Goal: Transaction & Acquisition: Book appointment/travel/reservation

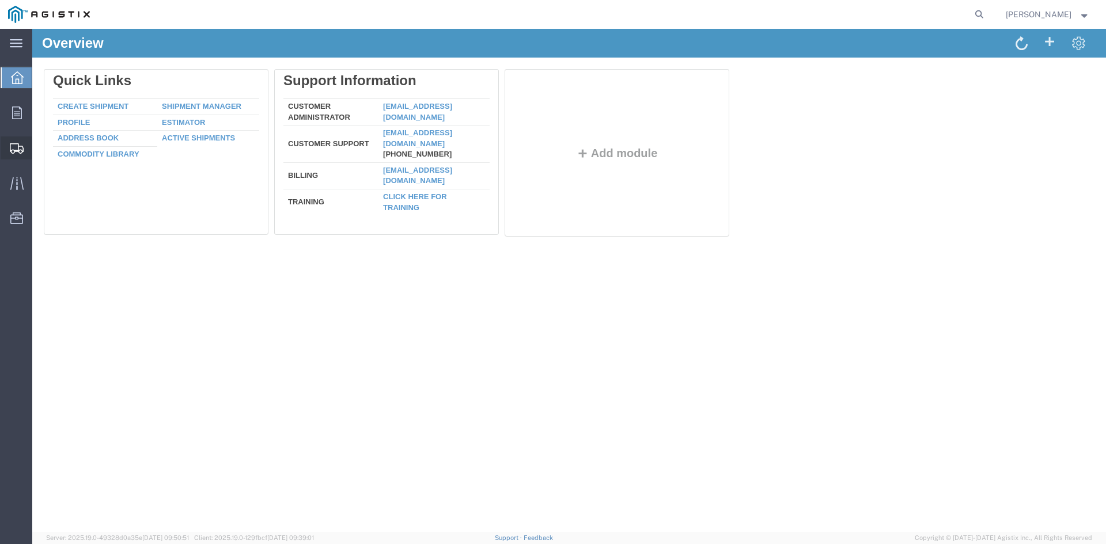
click at [0, 0] on span "Create from Template" at bounding box center [0, 0] width 0 height 0
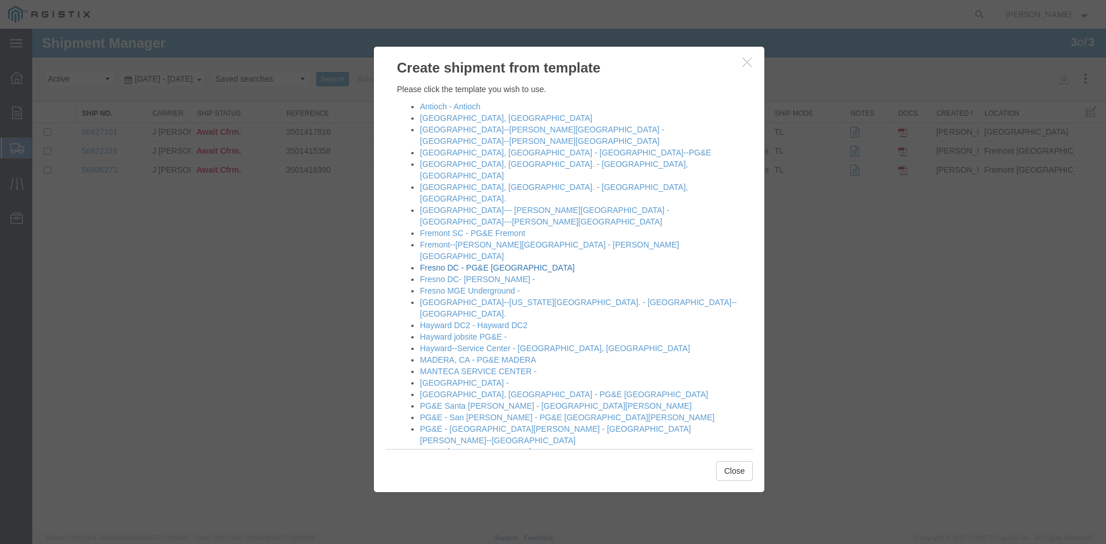
click at [464, 263] on link "Fresno DC - PG&E [GEOGRAPHIC_DATA]" at bounding box center [497, 267] width 155 height 9
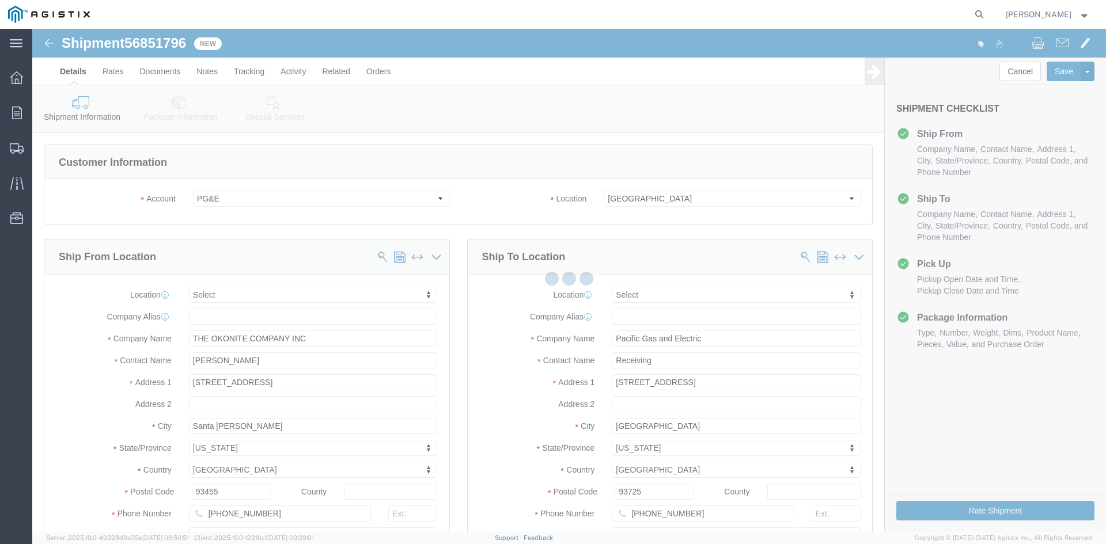
select select
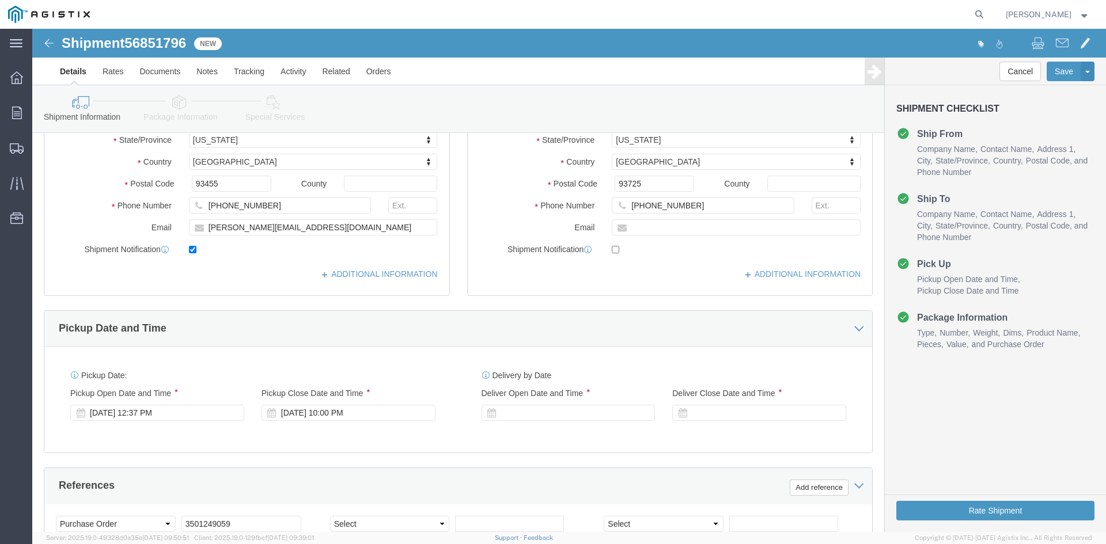
scroll to position [346, 0]
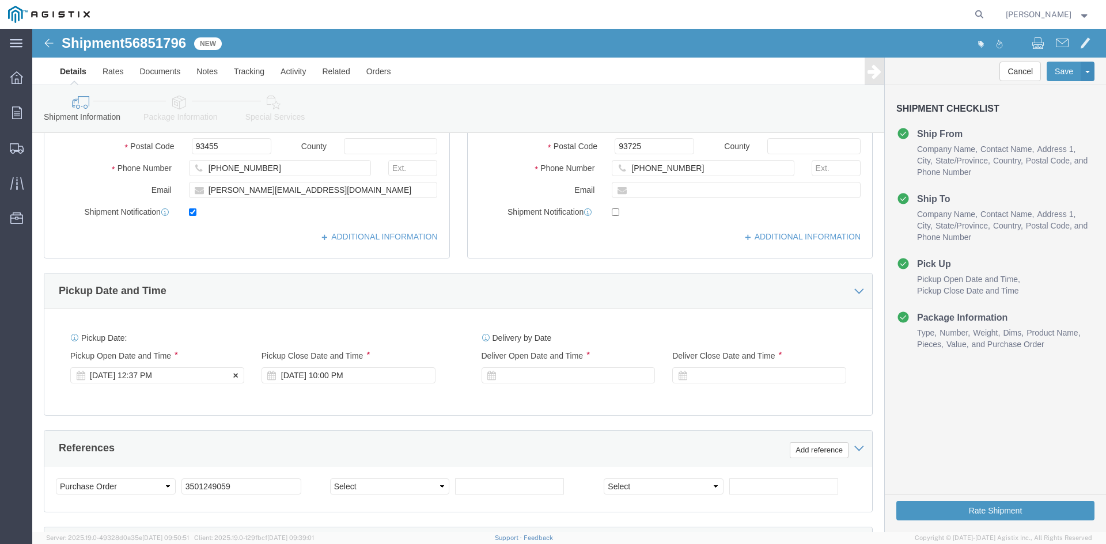
click div "[DATE] 12:37 PM"
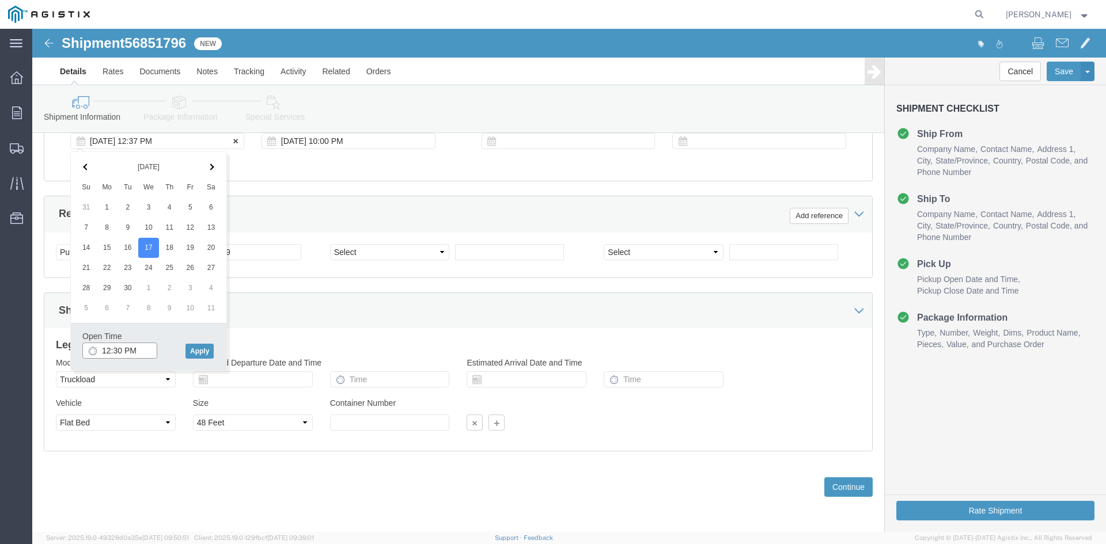
type input "12:00 PM"
click button "Apply"
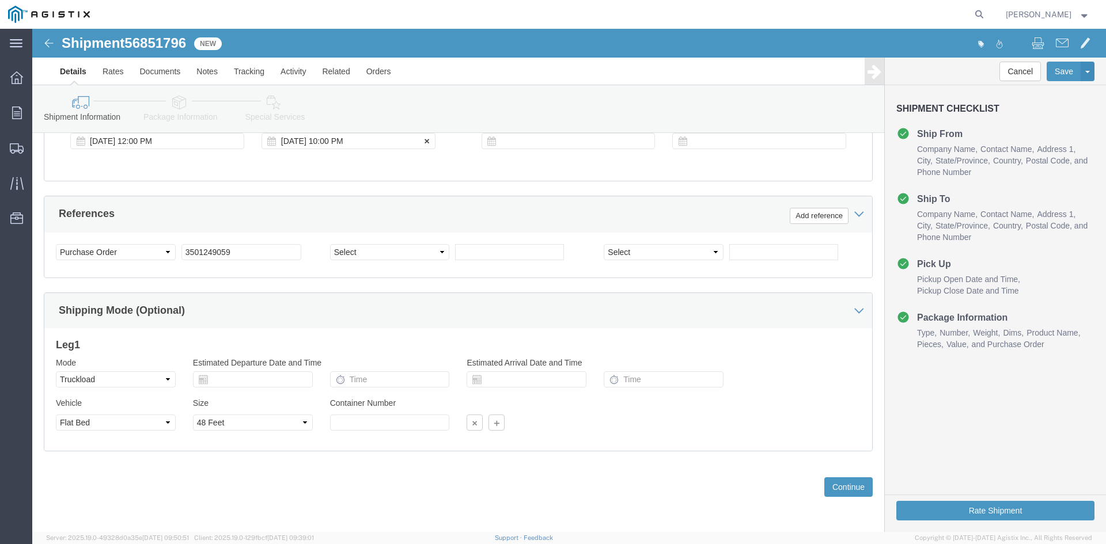
click div "[DATE] 10:00 PM"
type input "4:00 PM"
click button "Apply"
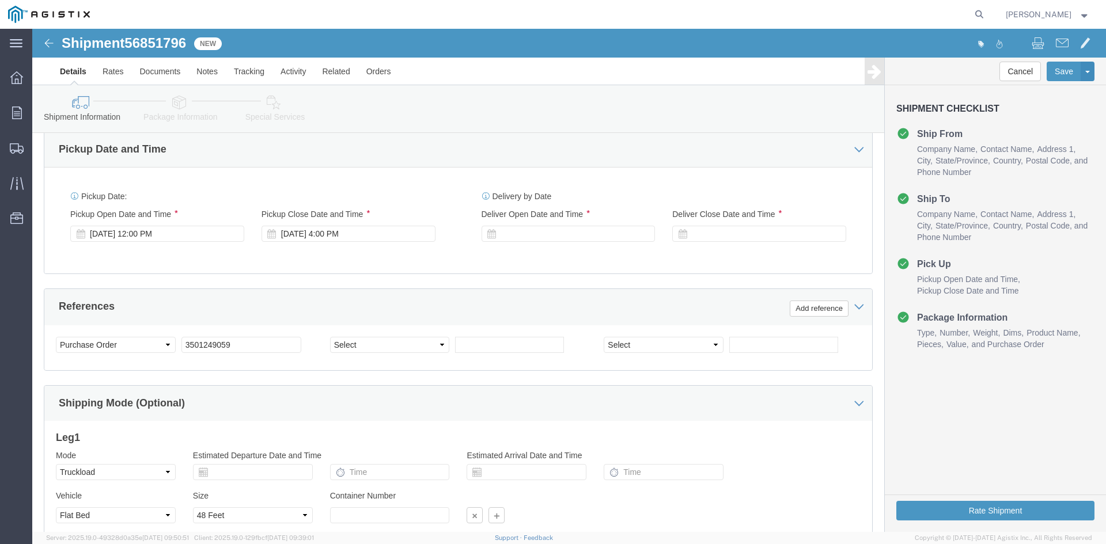
scroll to position [465, 0]
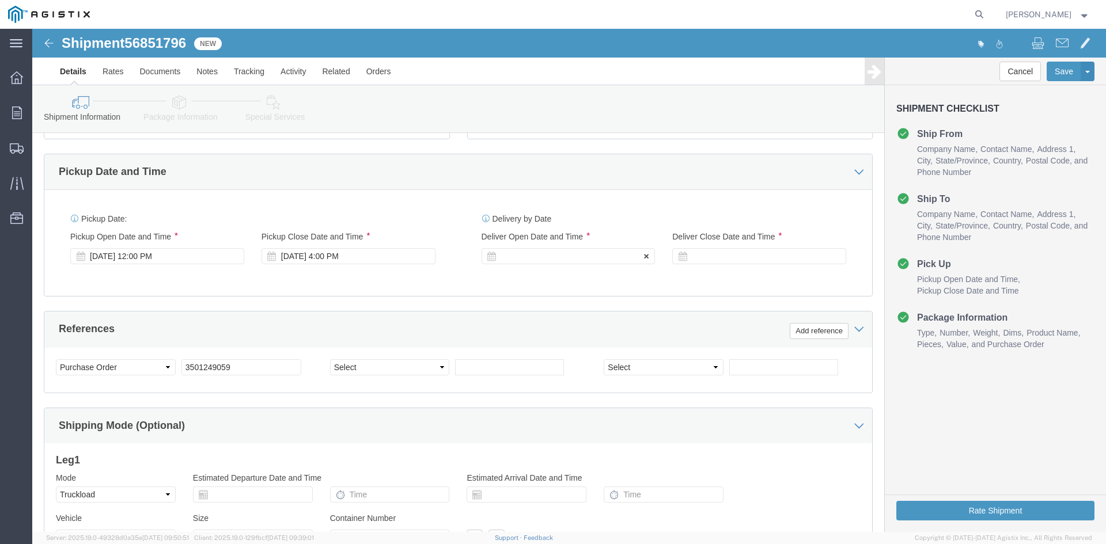
click div
click input "11:00 PM"
type input "7:00 AM"
click button "Apply"
click div
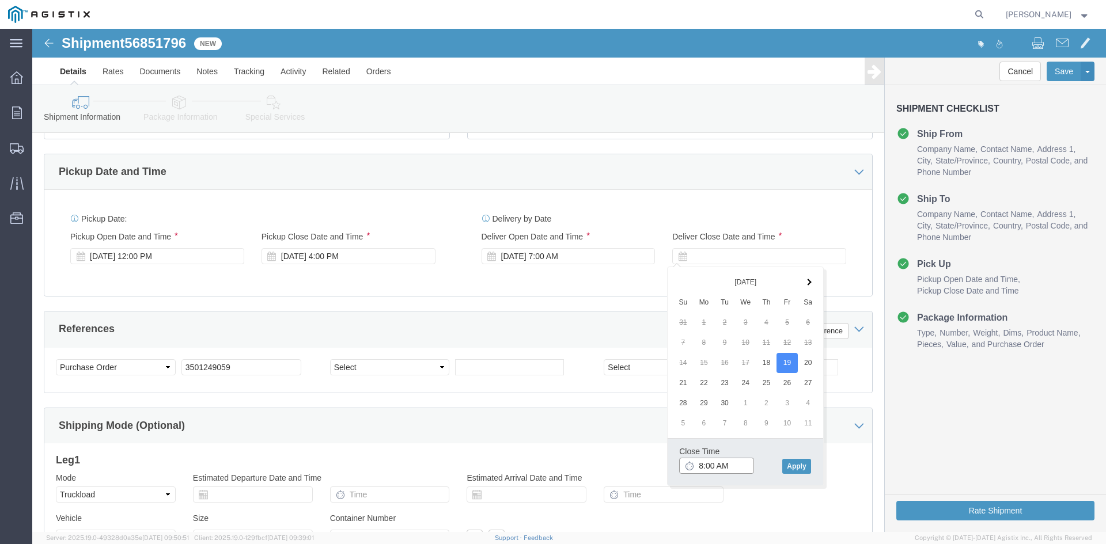
click input "8:00 AM"
type input "2:00 PM"
click button "Apply"
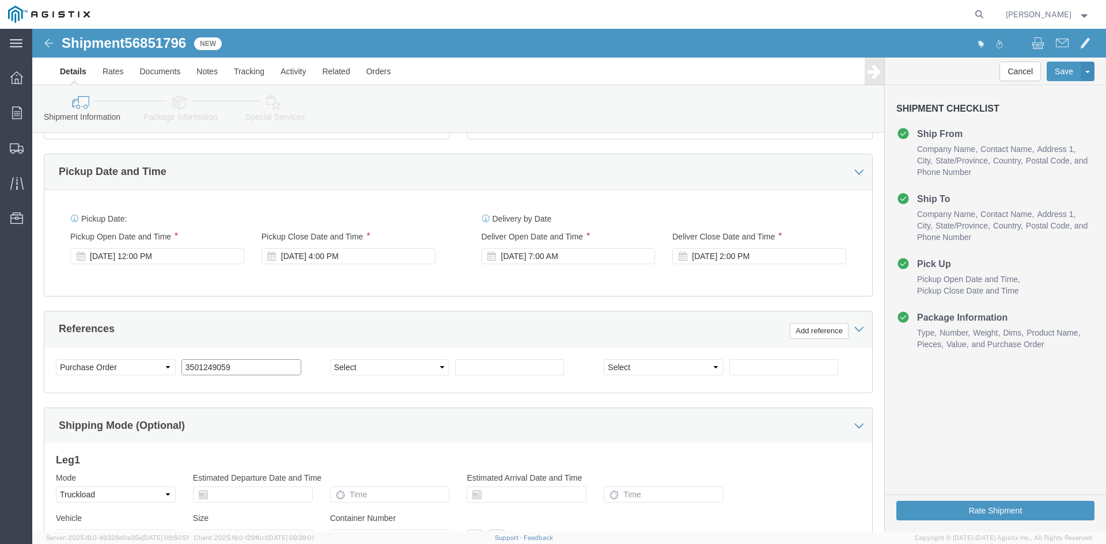
click input "3501249059"
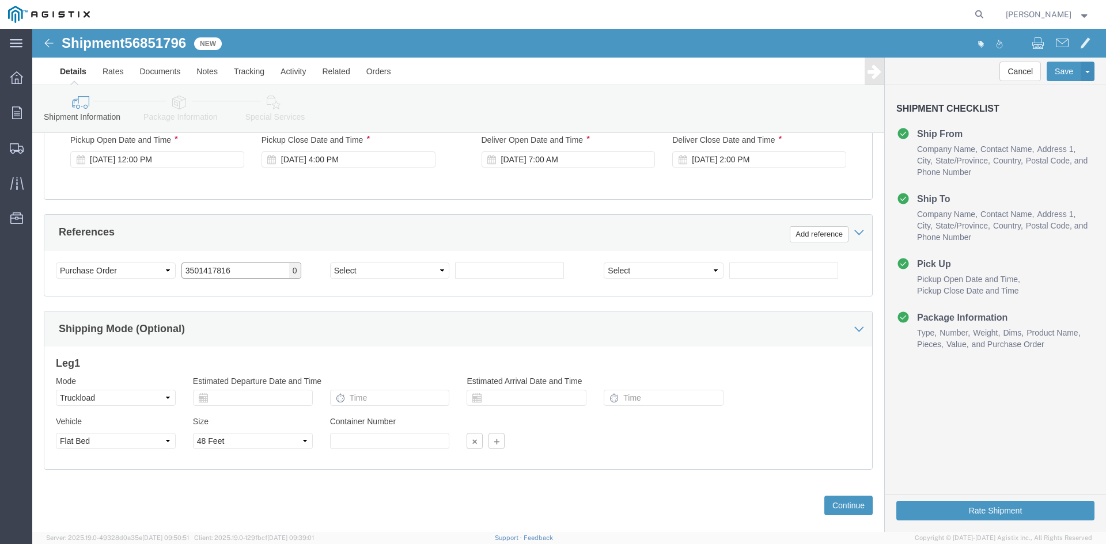
scroll to position [580, 0]
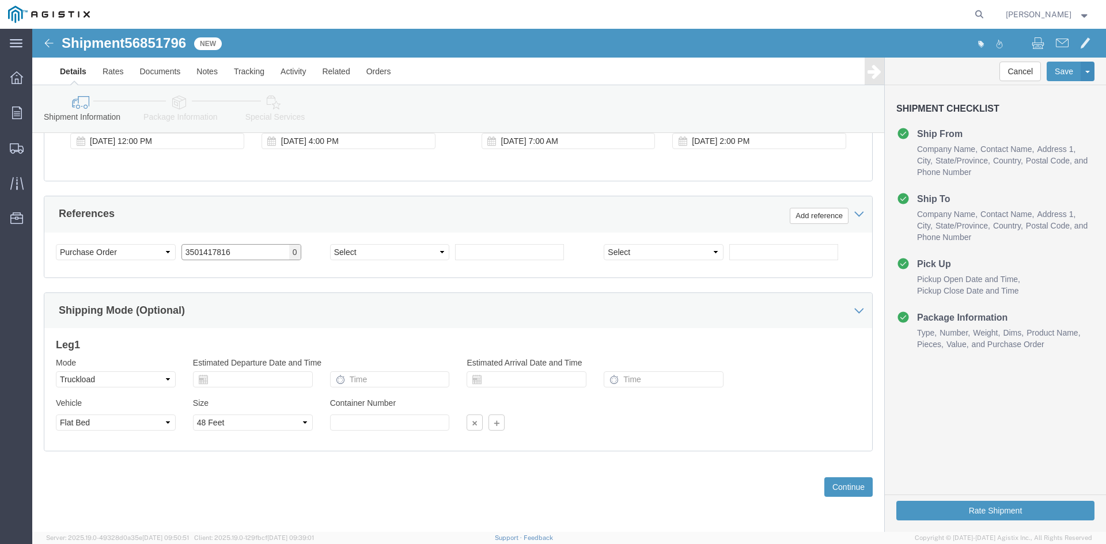
type input "3501417816"
click select "Select 1-Ton (PSS) 10 Wheel 10 Yard Dump Truck 20 Yard Dump Truck Bobtail Botto…"
select select
click select "Select 1-Ton (PSS) 10 Wheel 10 Yard Dump Truck 20 Yard Dump Truck Bobtail Botto…"
click button "Continue"
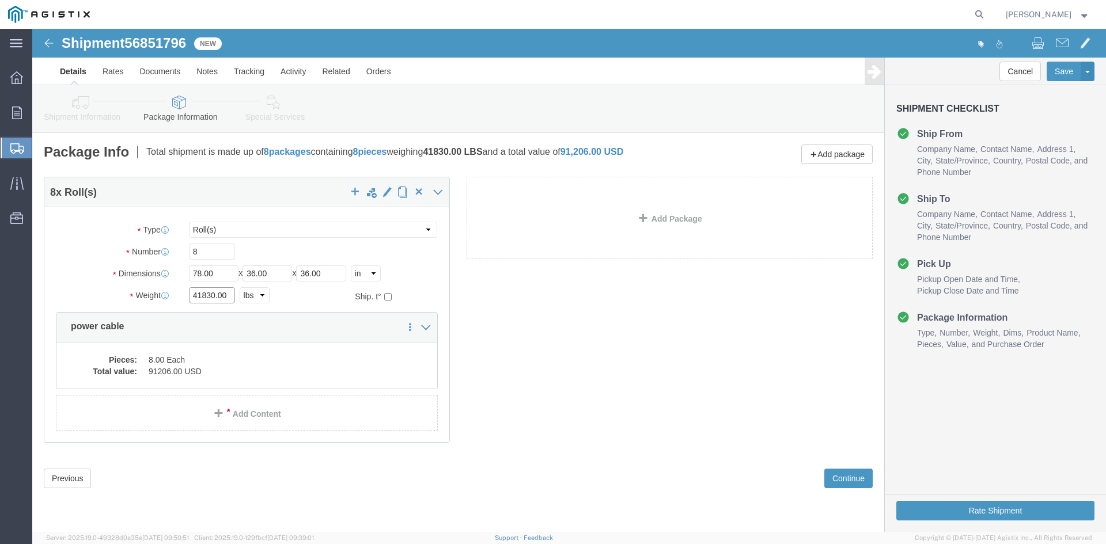
click input "41830.00"
type input "41500"
click dd "91206.00 USD"
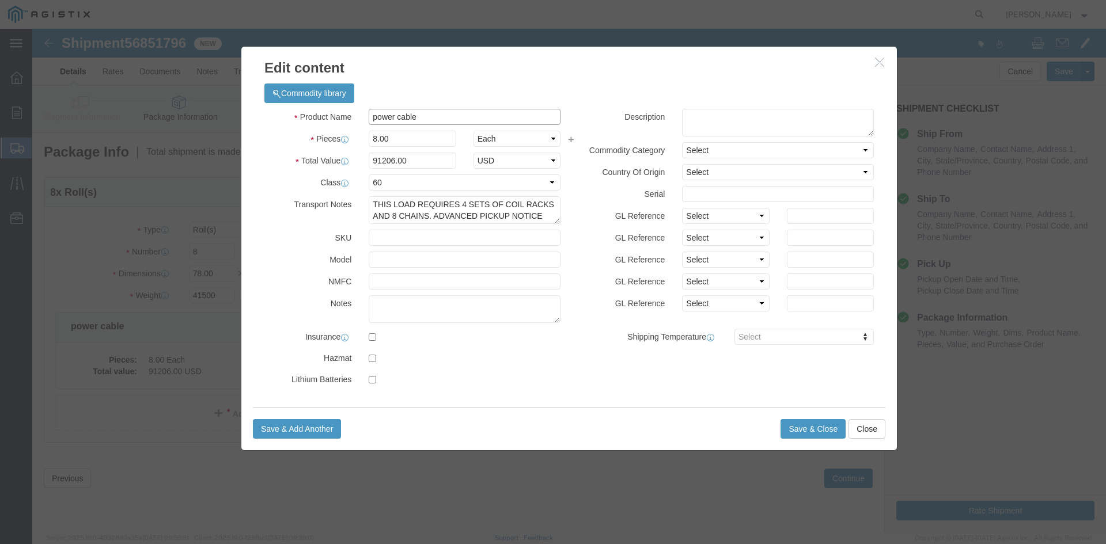
click input "power cable"
type input "M290044"
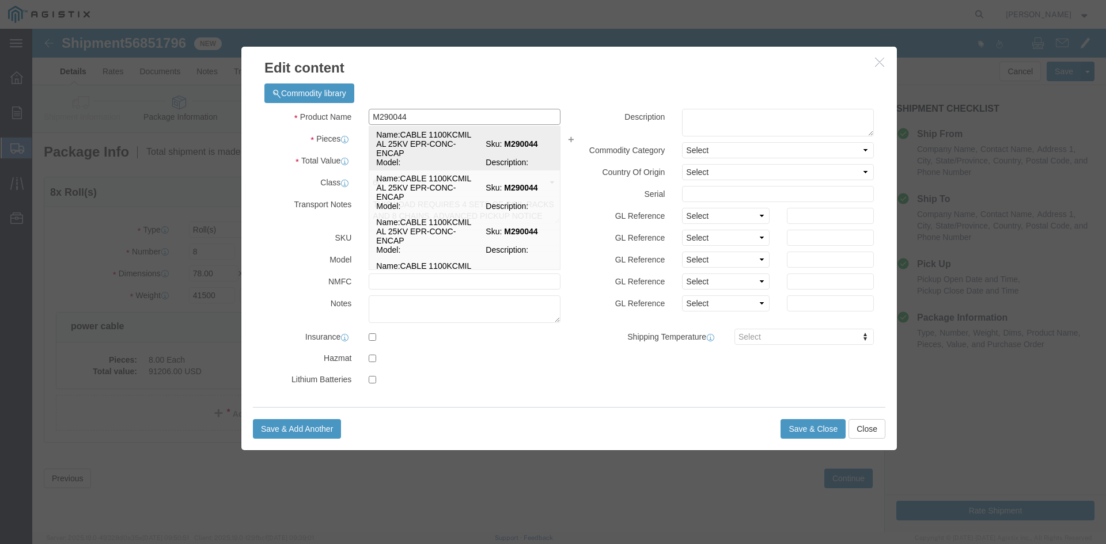
click td "Name: CABLE 1100KCMIL AL 25KV EPR-CONC-ENCAP"
select select
select select "USD"
select select
type input "CABLE 1100KCMIL AL 25KV EPR-CONC-ENCAP"
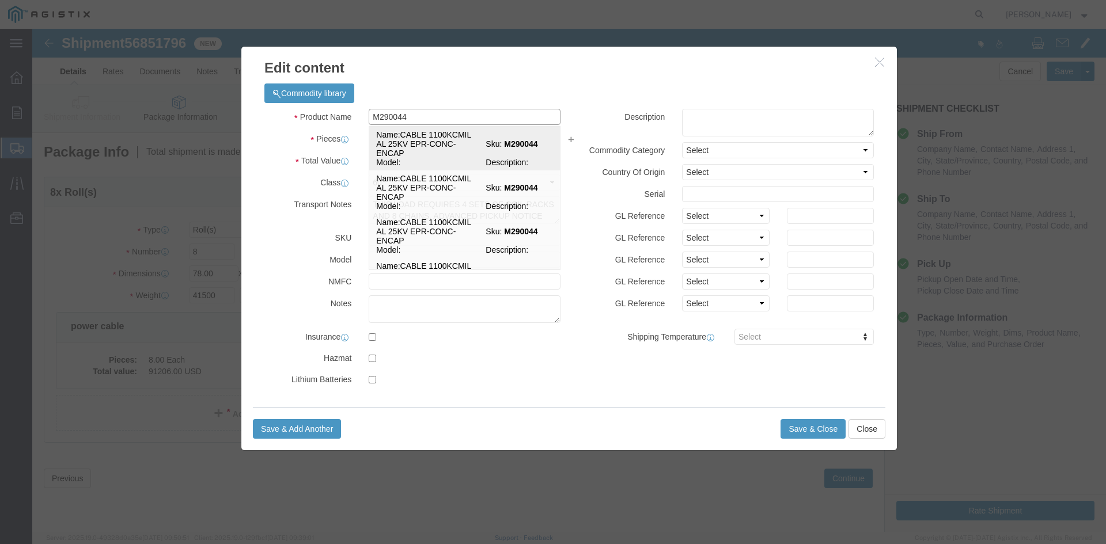
type input "M290044"
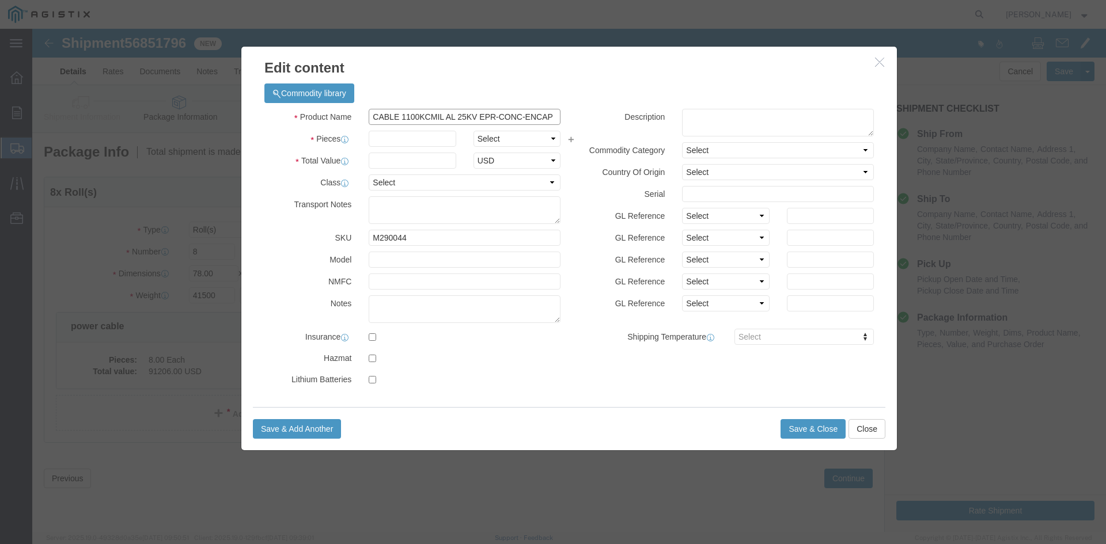
type input "CABLE 1100KCMIL AL 25KV EPR-CONC-ENCAP"
click input "text"
type input "8"
click select "Select Bag Barrels 100Board Feet Bottle Box Blister Pack Carats Can Capsule Car…"
select select "EA"
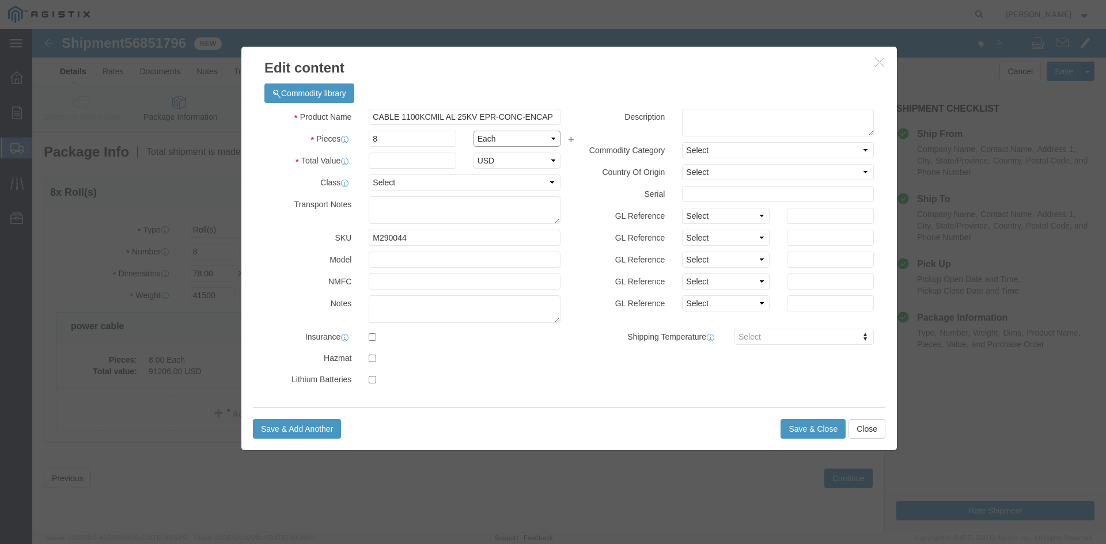
click select "Select Bag Barrels 100Board Feet Bottle Box Blister Pack Carats Can Capsule Car…"
click input "text"
type input "126295"
click select "Select 50 55 60 65 70 85 92.5 100 125 175 250 300 400"
select select "60"
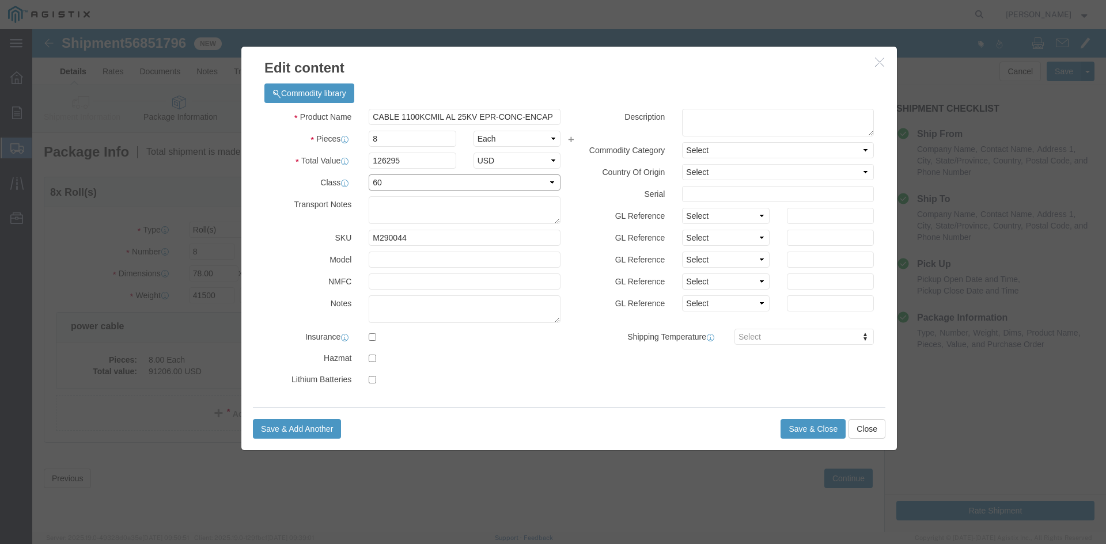
click select "Select 50 55 60 65 70 85 92.5 100 125 175 250 300 400"
click textarea "THIS LOAD REQUIRES 4 SETS OF COIL RACKS AND 8 CHAINS. ADVANCED PICKUP NOTICE RE…"
drag, startPoint x: 425, startPoint y: 187, endPoint x: 337, endPoint y: 172, distance: 89.4
click textarea "THIS LOAD REQUIRES 4 SETS OF COIL RACKS AND 8 CHAINS. ADVANCED PICKUP NOTICE RE…"
type textarea "THIS LOAD REQUIRES 4 SETS OF COIL RACKS AND 8 CHAINS. ADVANED PICK UP NOTICE RE…"
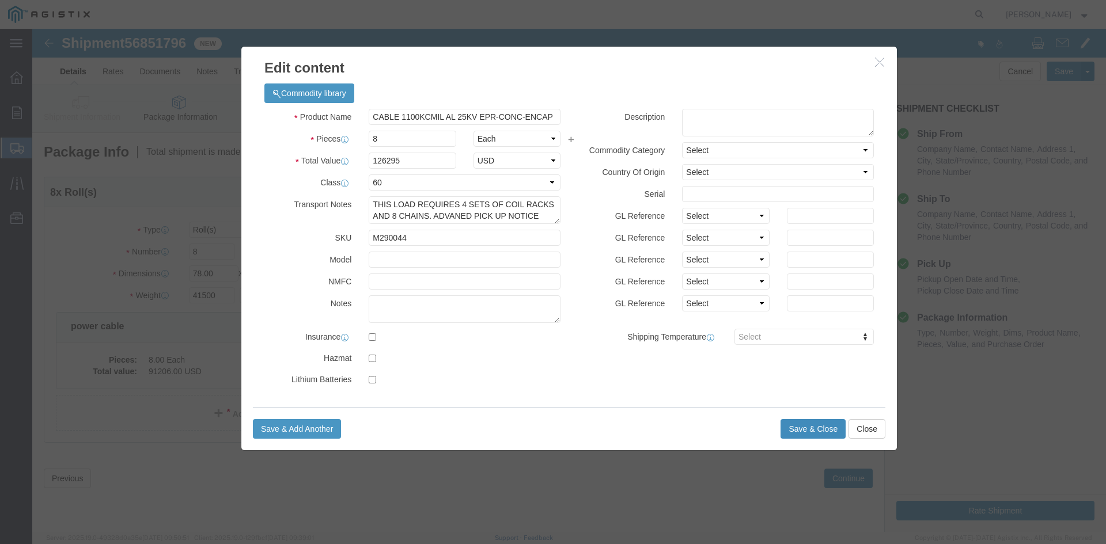
click button "Save & Close"
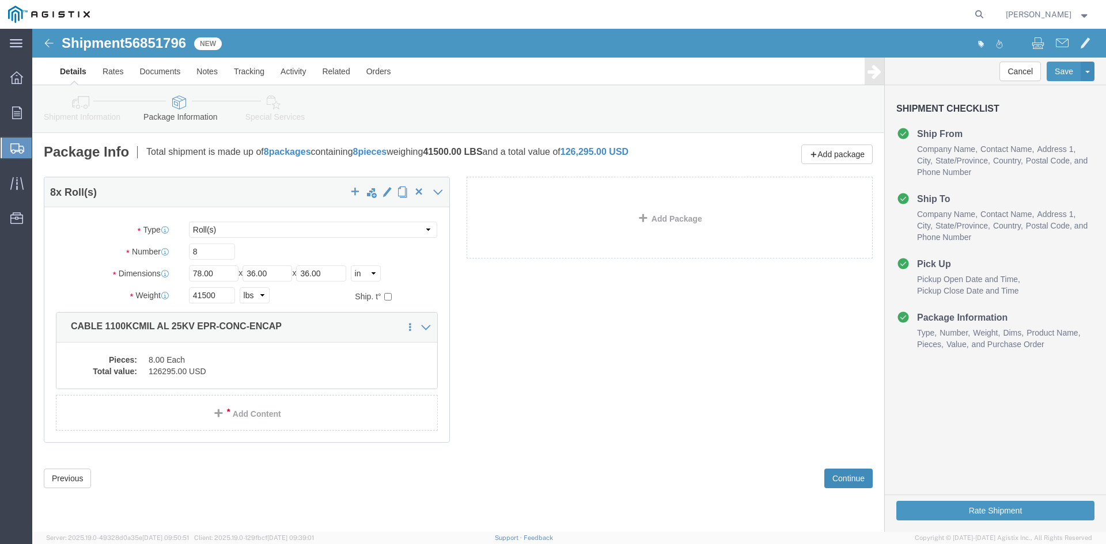
click button "Continue"
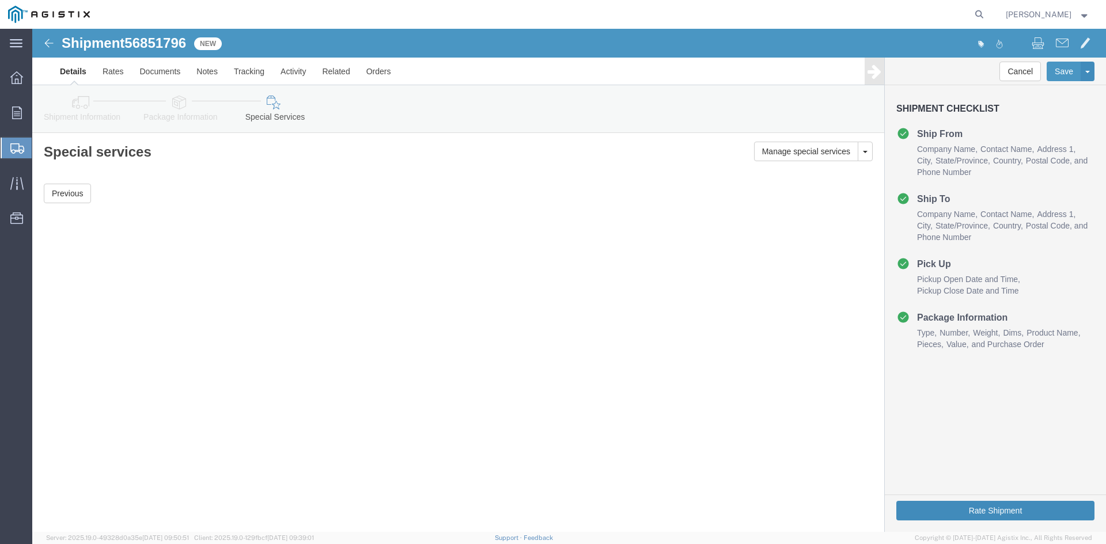
click button "Rate Shipment"
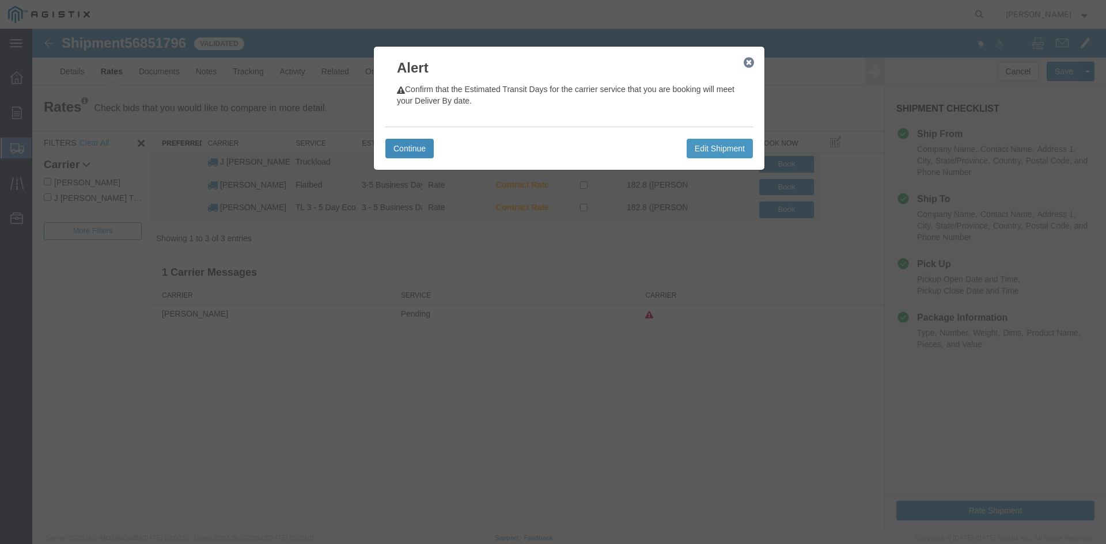
click at [413, 147] on button "Continue" at bounding box center [409, 149] width 48 height 20
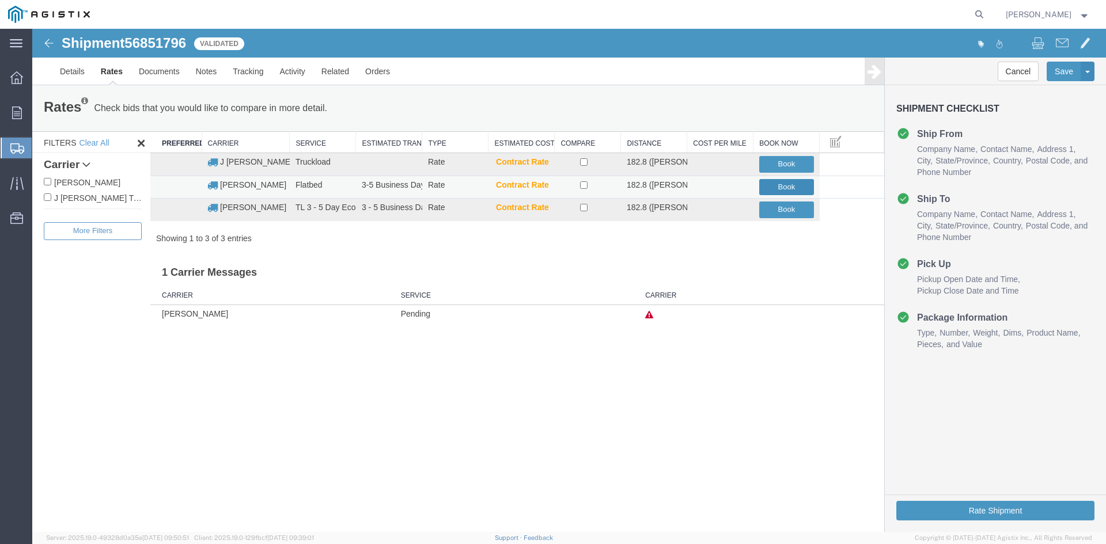
click at [775, 188] on button "Book" at bounding box center [786, 187] width 55 height 17
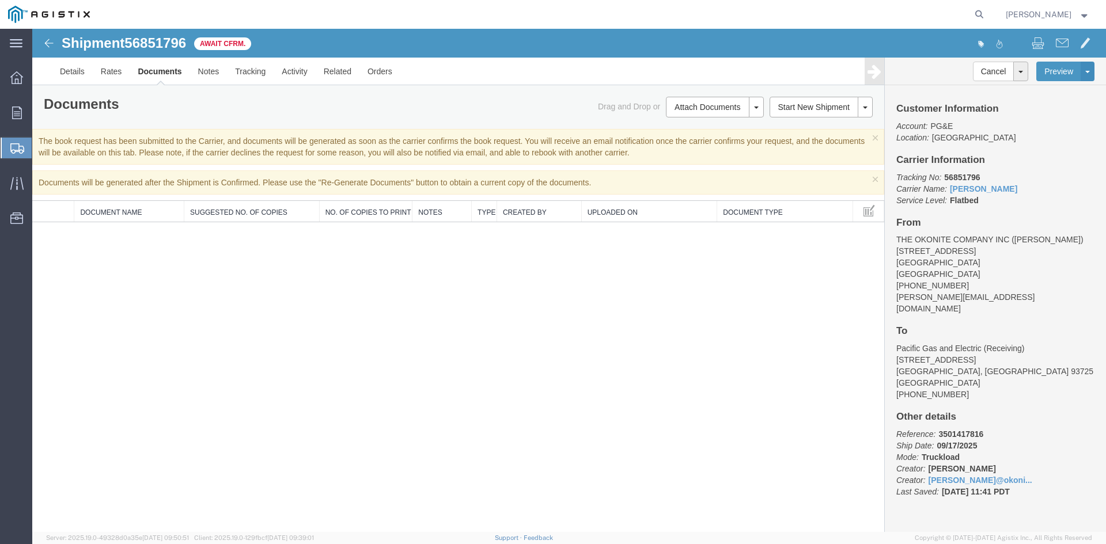
click at [0, 0] on span "Shipment Manager" at bounding box center [0, 0] width 0 height 0
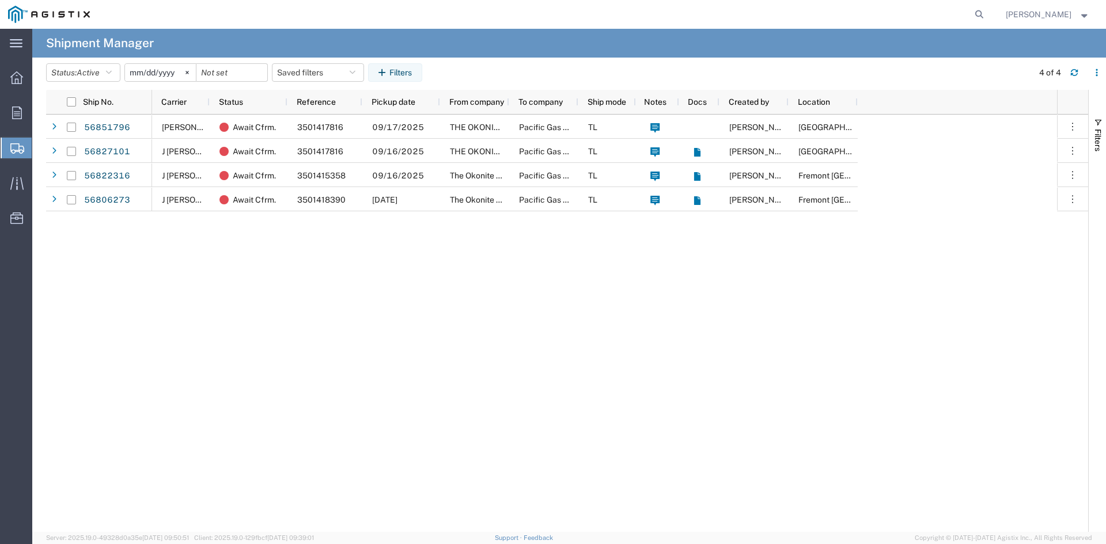
click at [0, 0] on span "Create from Template" at bounding box center [0, 0] width 0 height 0
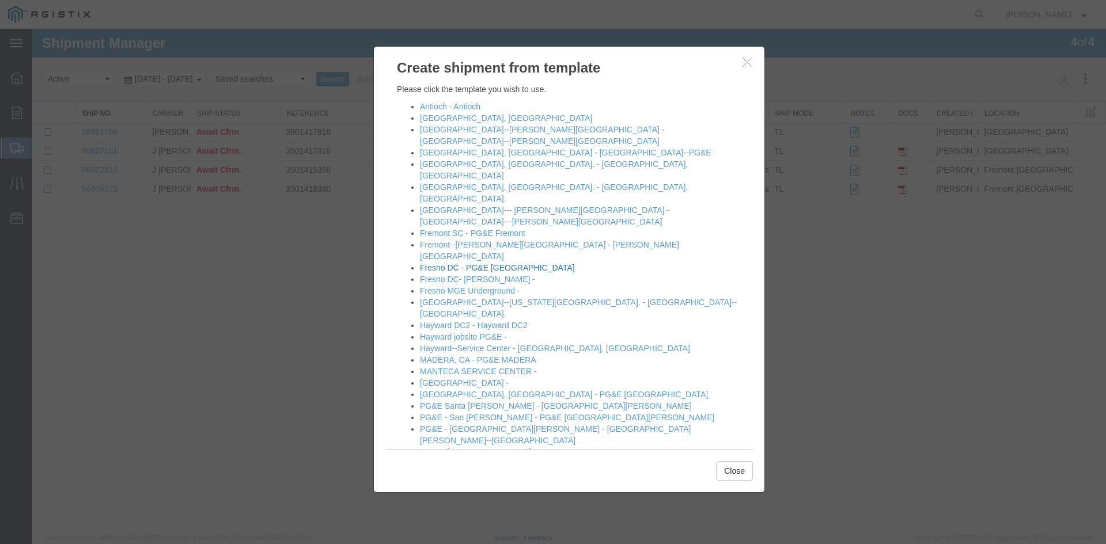
click at [442, 263] on link "Fresno DC - PG&E [GEOGRAPHIC_DATA]" at bounding box center [497, 267] width 155 height 9
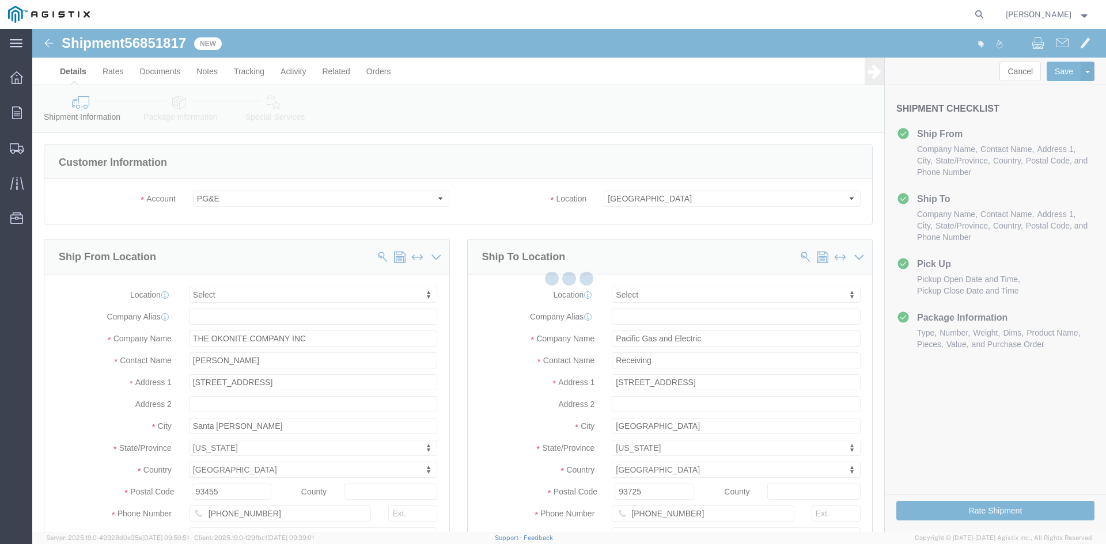
select select
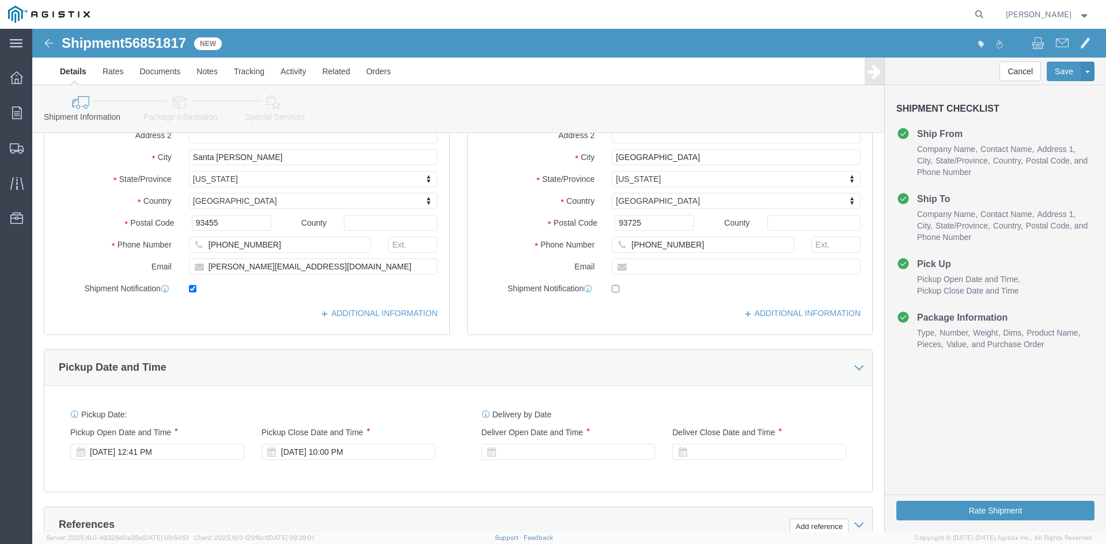
scroll to position [346, 0]
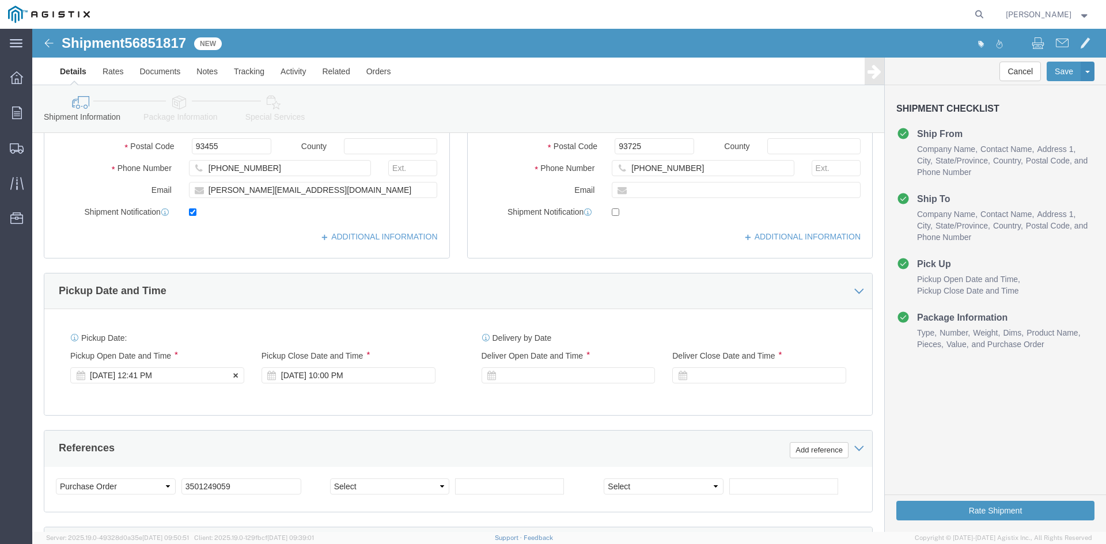
click div "[DATE] 12:41 PM"
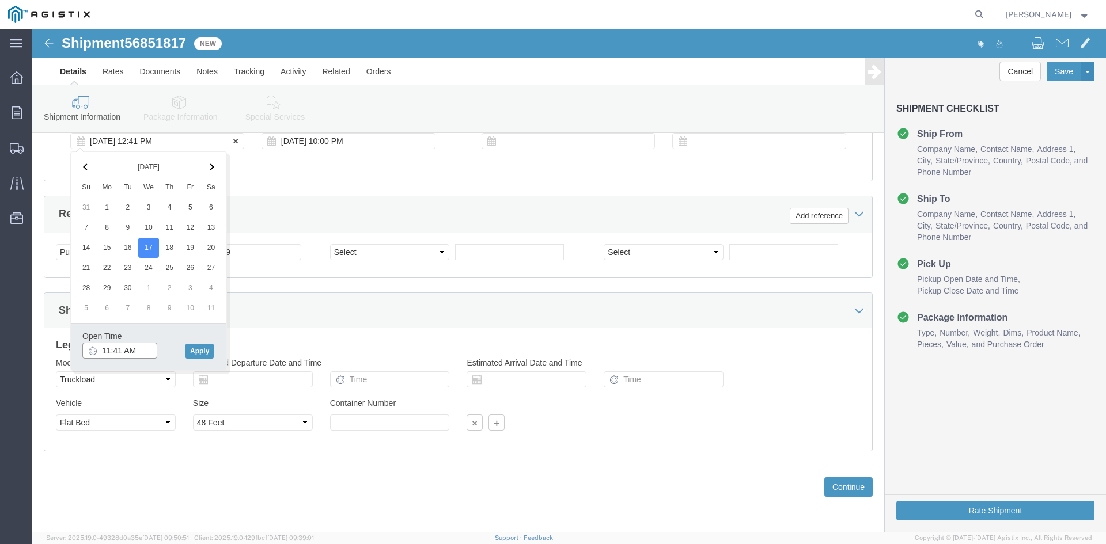
type input "12:00 PM"
click button "Apply"
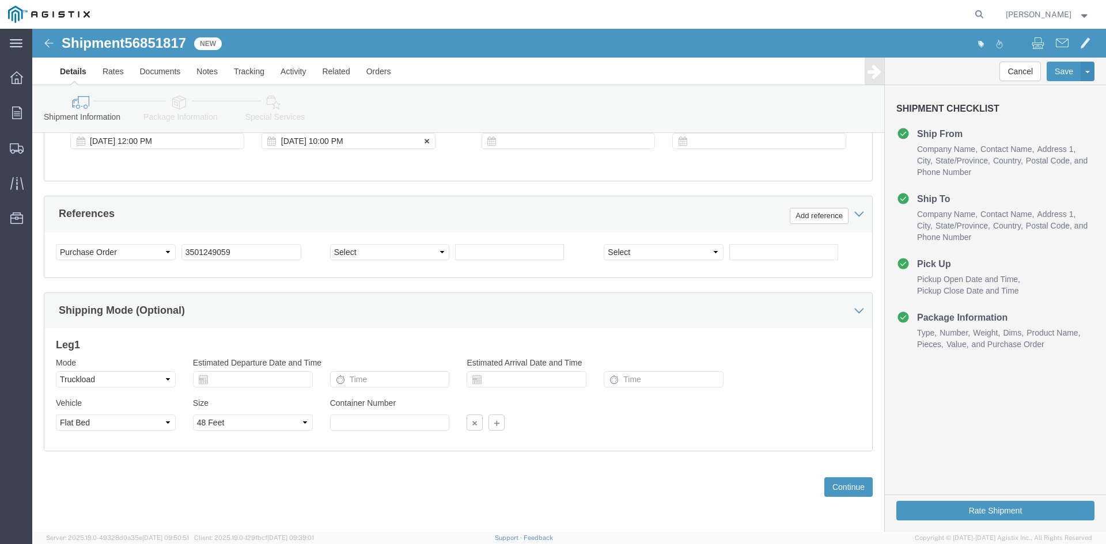
click div "[DATE] 10:00 PM"
type input "4:00 PM"
click button "Apply"
click div
click input "11:00 PM"
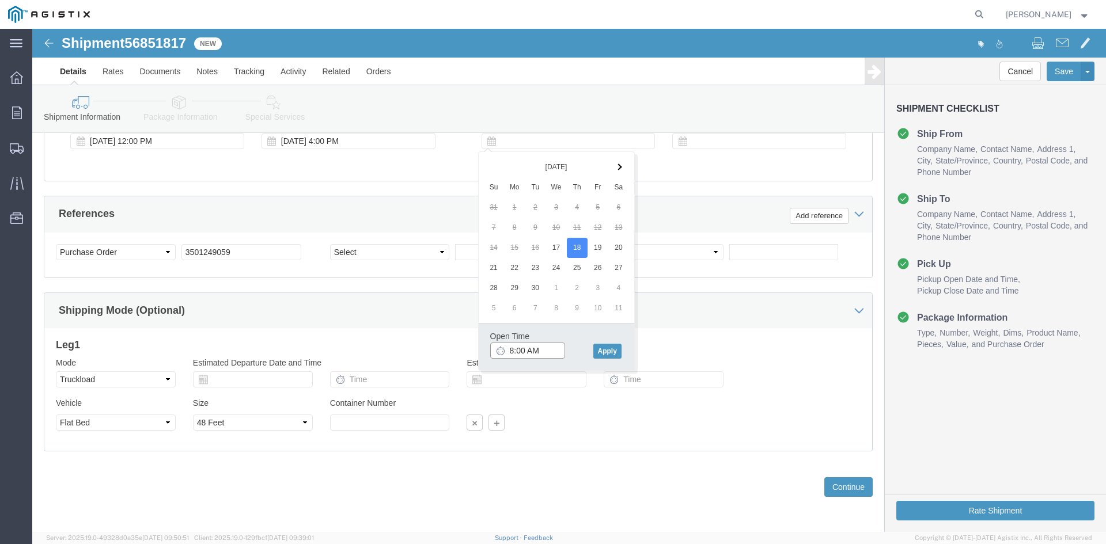
type input "7:00 AM"
click button "Apply"
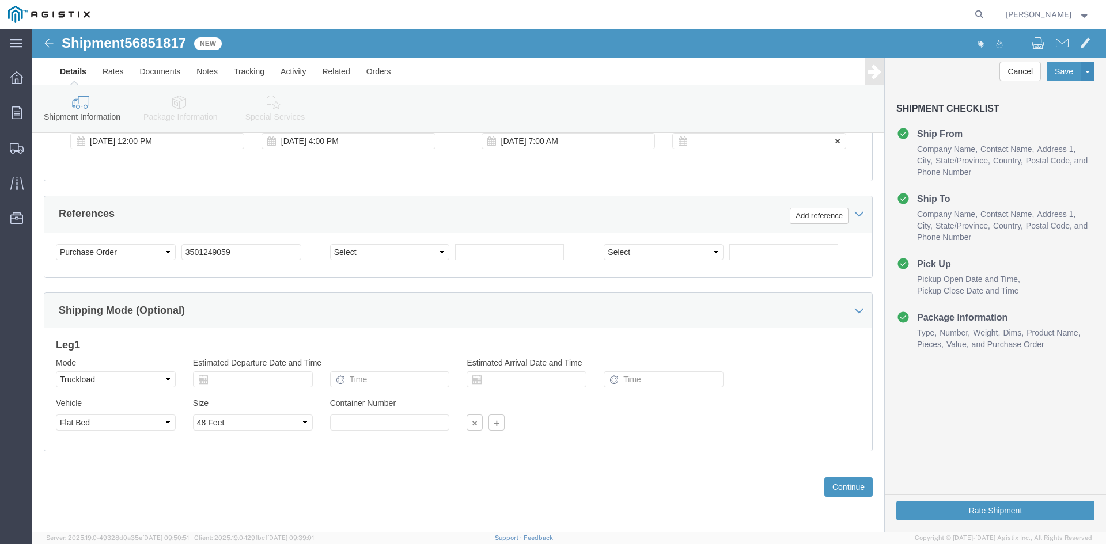
click div
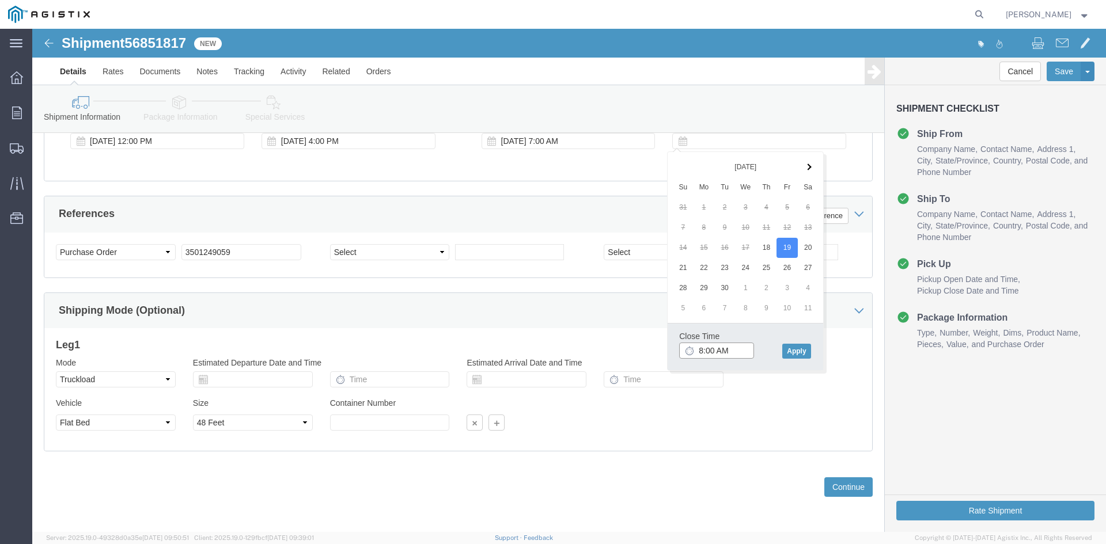
click input "8:00 AM"
type input "2:00 PM"
click button "Apply"
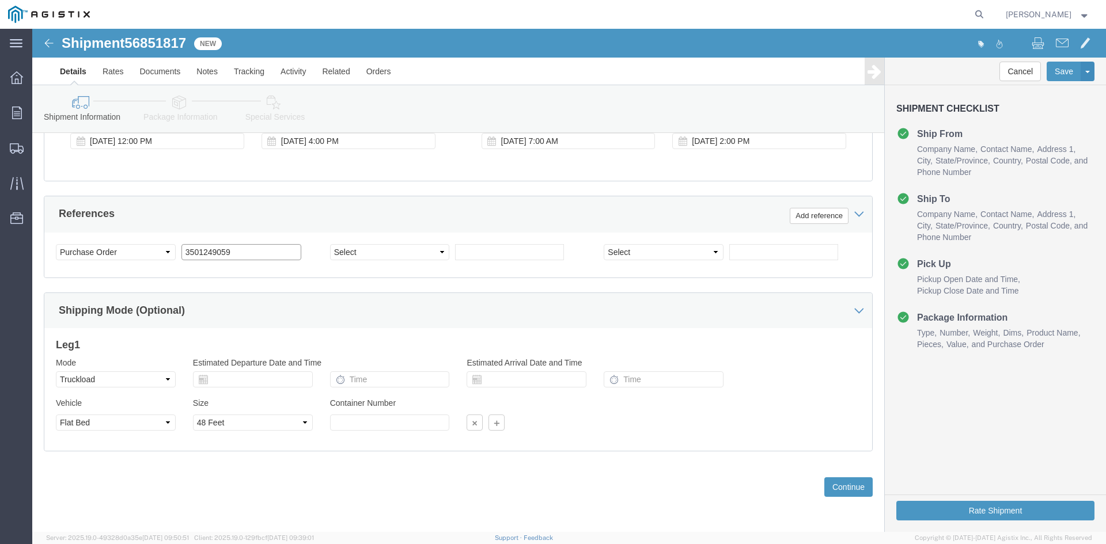
click input "3501249059"
type input "3501417816"
drag, startPoint x: 138, startPoint y: 386, endPoint x: 140, endPoint y: 392, distance: 6.2
click select "Select 1-Ton (PSS) 10 Wheel 10 Yard Dump Truck 20 Yard Dump Truck Bobtail Botto…"
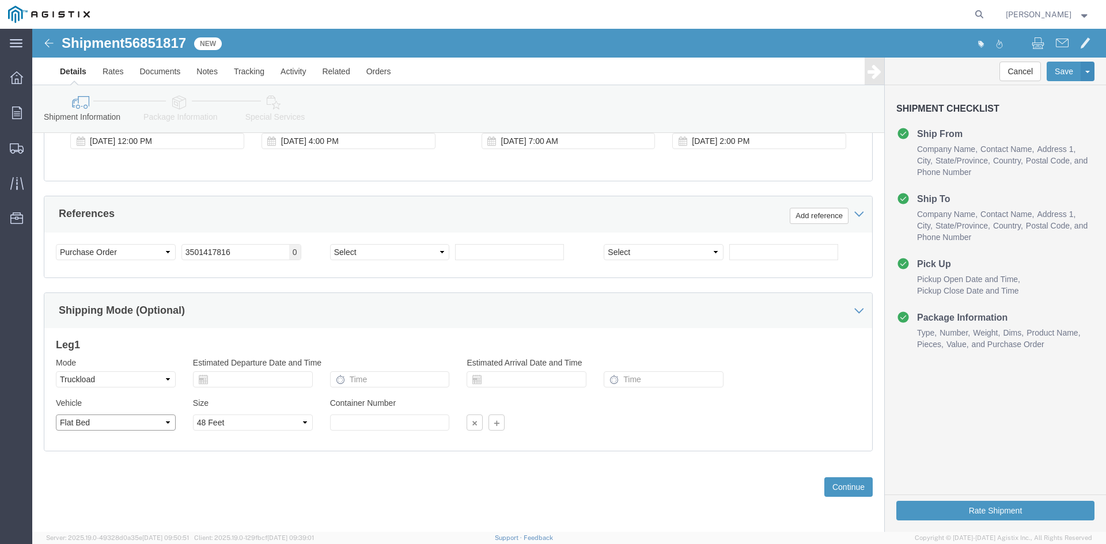
select select "1TPS"
click select "Select 1-Ton (PSS) 10 Wheel 10 Yard Dump Truck 20 Yard Dump Truck Bobtail Botto…"
click div
click select "Select 1-Ton (PSS) 10 Wheel 10 Yard Dump Truck 20 Yard Dump Truck Bobtail Botto…"
select select
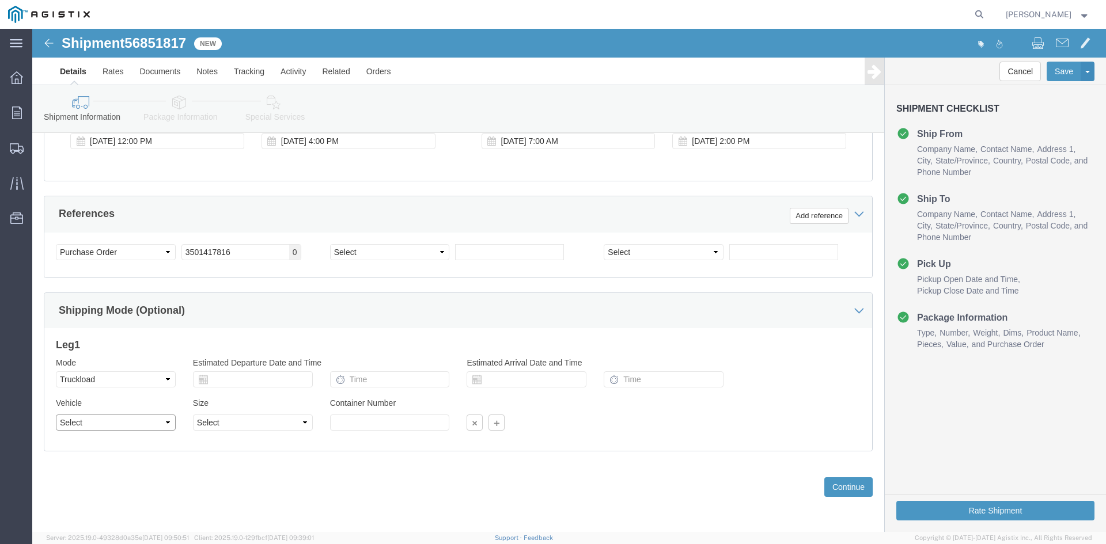
click select "Select 1-Ton (PSS) 10 Wheel 10 Yard Dump Truck 20 Yard Dump Truck Bobtail Botto…"
click button "Continue"
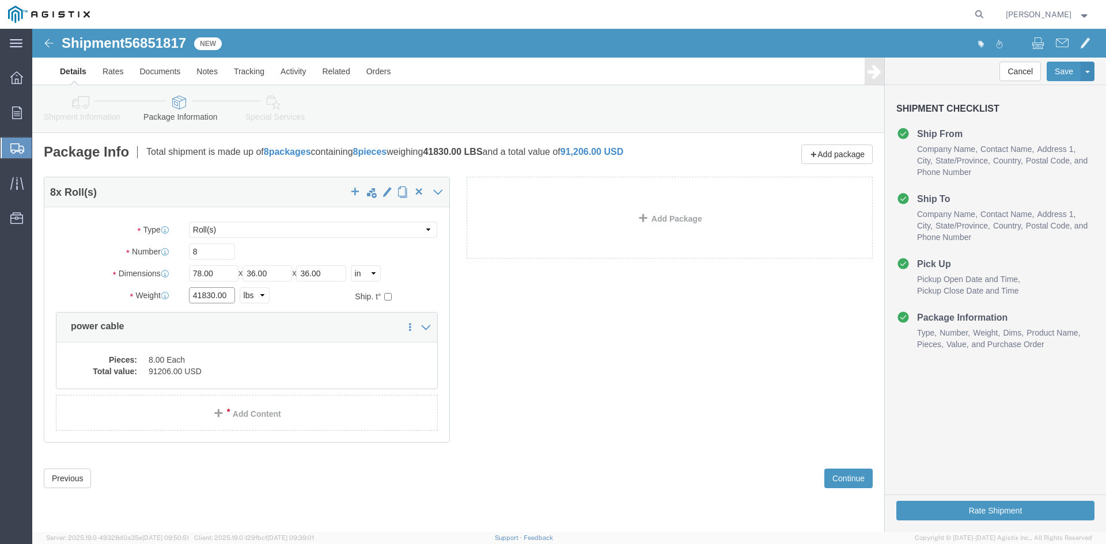
click input "41830.00"
type input "41780"
click dd "8.00 Each"
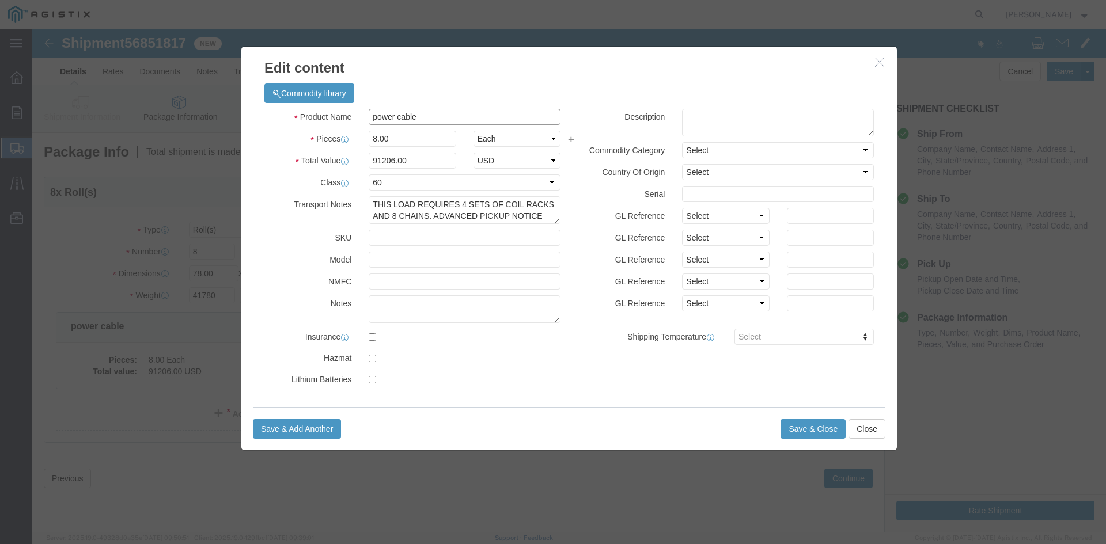
click input "power cable"
type input "M290044"
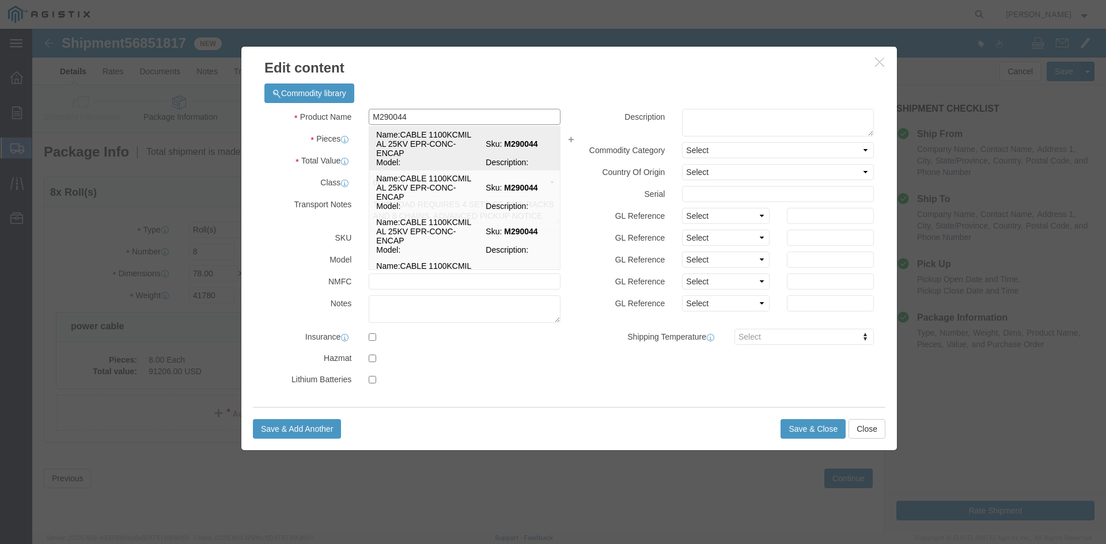
click td "Name: CABLE 1100KCMIL AL 25KV EPR-CONC-ENCAP"
select select
select select "USD"
select select
type input "CABLE 1100KCMIL AL 25KV EPR-CONC-ENCAP"
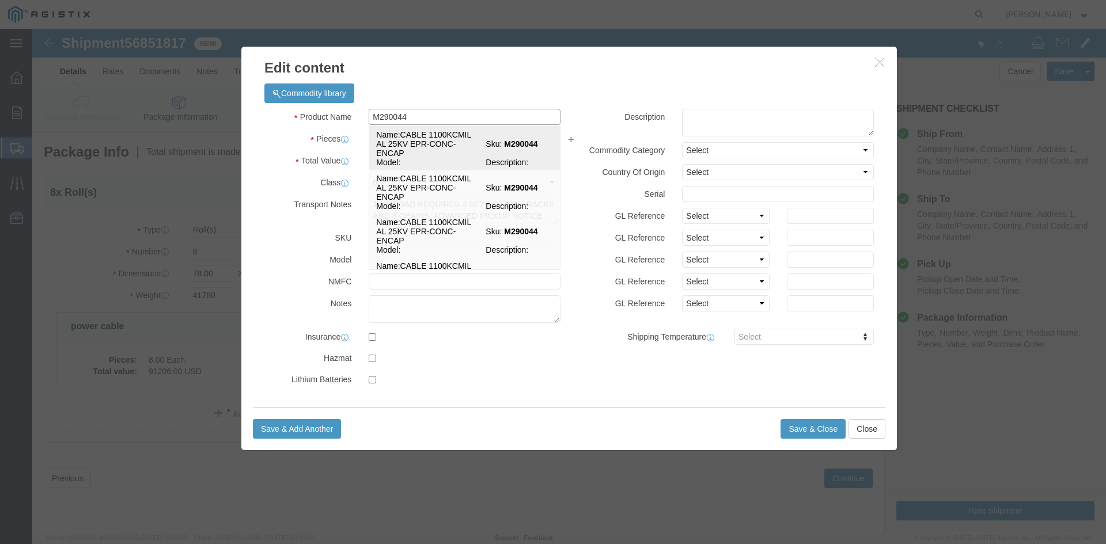
type input "M290044"
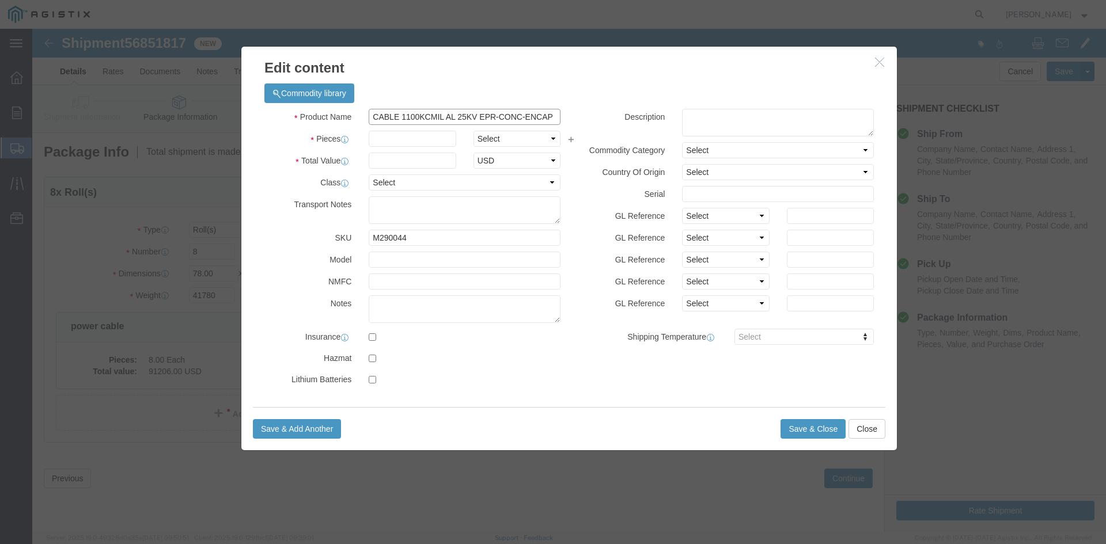
type input "CABLE 1100KCMIL AL 25KV EPR-CONC-ENCAP"
click input "text"
type input "8"
click select "Select Bag Barrels 100Board Feet Bottle Box Blister Pack Carats Can Capsule Car…"
select select "EA"
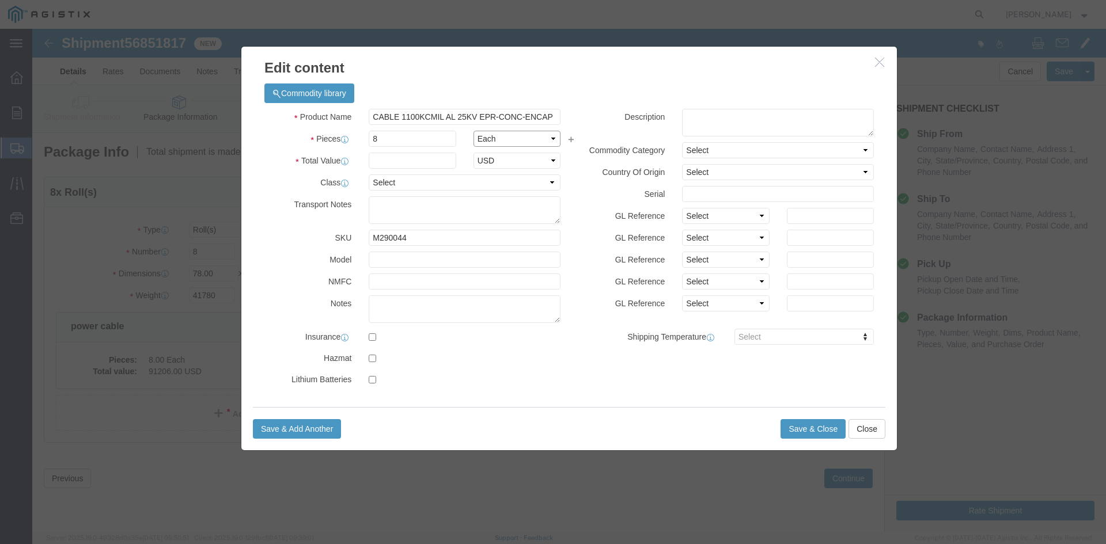
click select "Select Bag Barrels 100Board Feet Bottle Box Blister Pack Carats Can Capsule Car…"
click input "text"
type input "127639"
click select "Select 50 55 60 65 70 85 92.5 100 125 175 250 300 400"
select select "60"
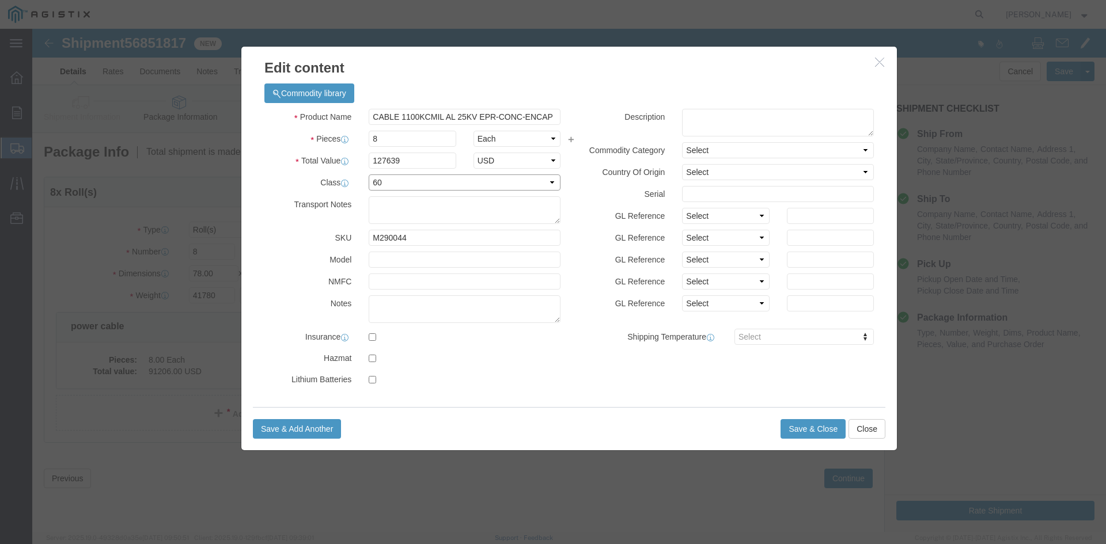
click select "Select 50 55 60 65 70 85 92.5 100 125 175 250 300 400"
click textarea "THIS LOAD REQUIRES 4 SETS OF COIL RACKS AND 8 CHAINS. ADVANCED PICKUP NOTICE RE…"
paste textarea "THIS LOAD REQUIRES 4 SETS OF COIL RACKS AND 8 CHAINS. ADVANED PICK UP NOTICE RE…"
type textarea "THIS LOAD REQUIRES 4 SETS OF COIL RACKS AND 8 CHAINS. ADVANED PICK UP NOTICE RE…"
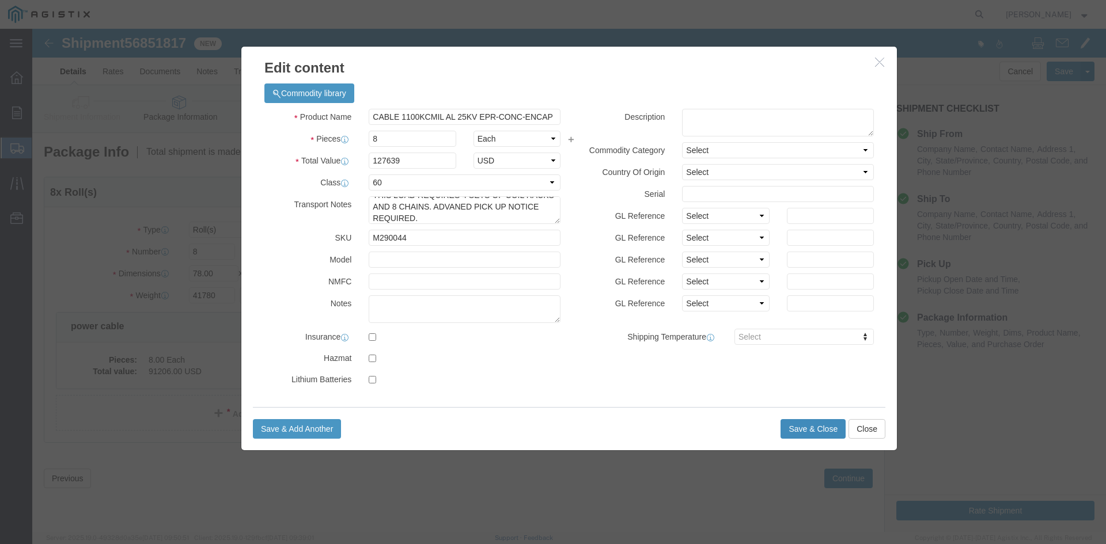
click button "Save & Close"
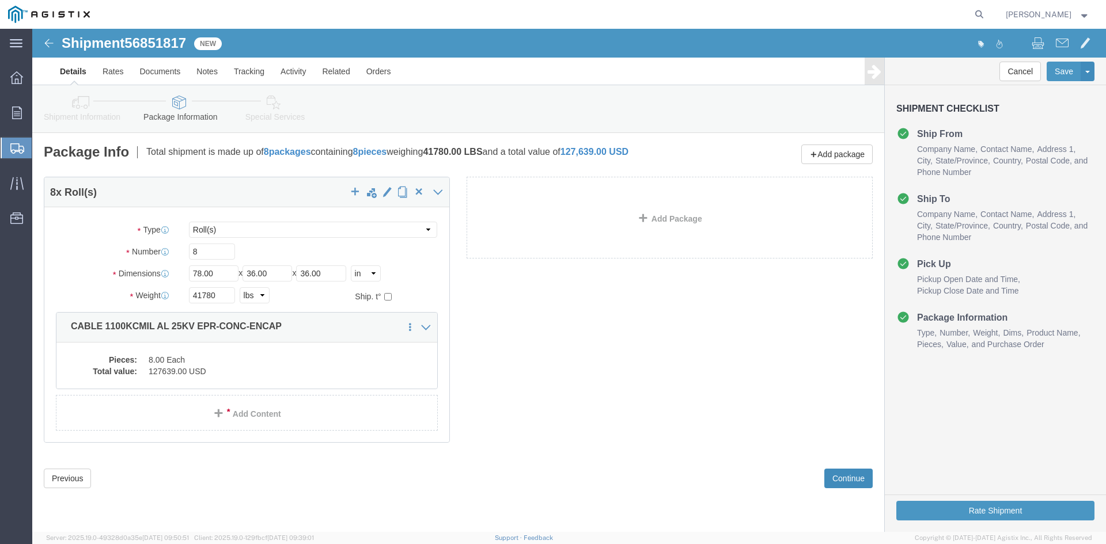
click button "Continue"
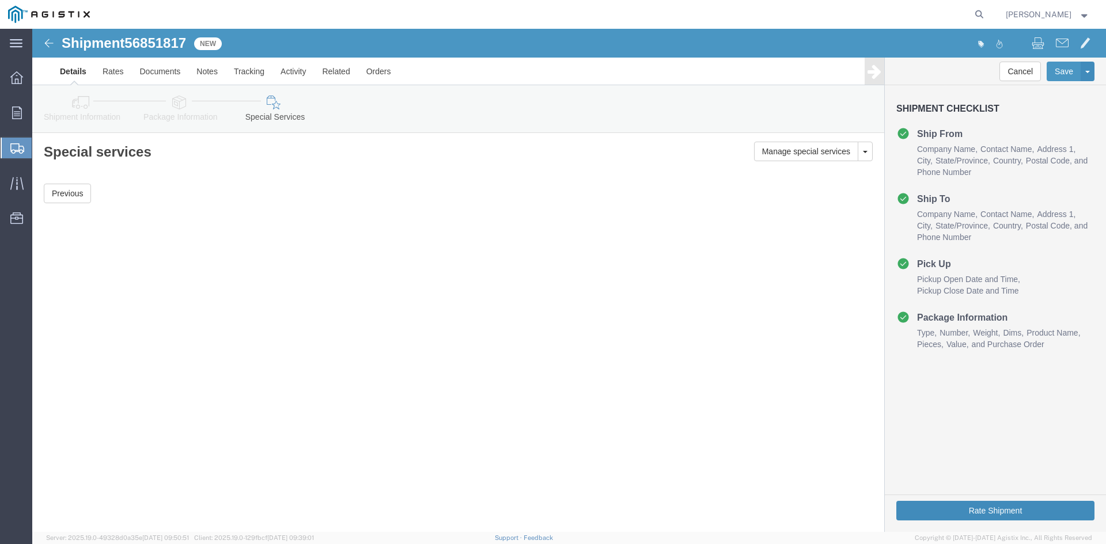
click button "Rate Shipment"
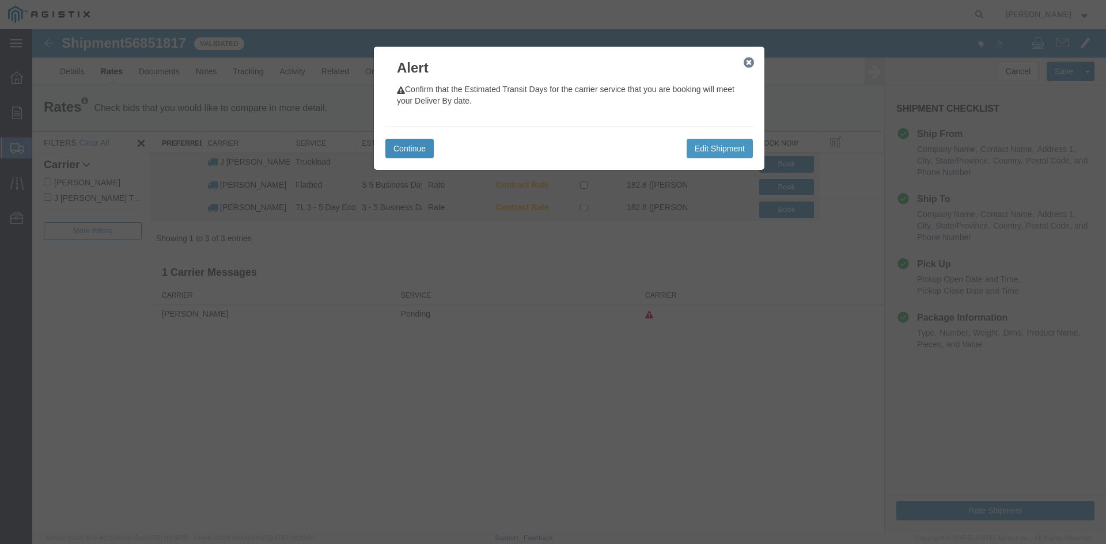
click at [418, 151] on button "Continue" at bounding box center [409, 149] width 48 height 20
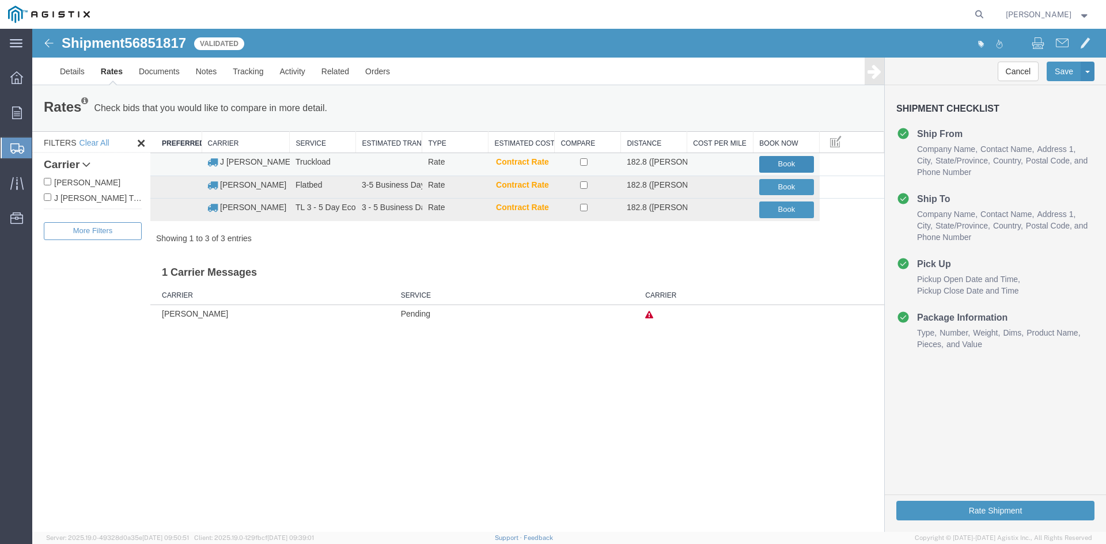
click at [767, 162] on button "Book" at bounding box center [786, 164] width 55 height 17
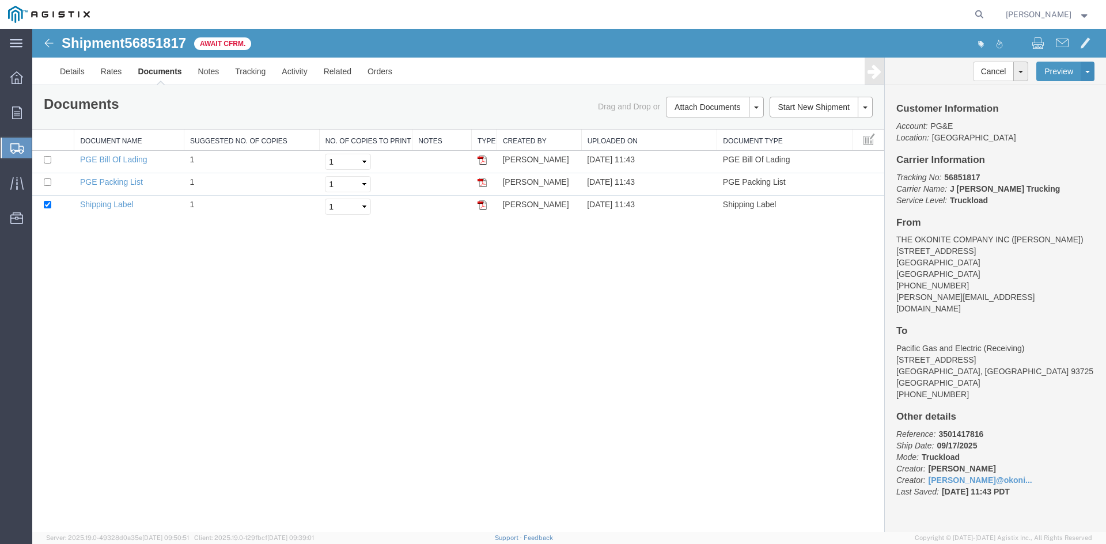
click at [0, 0] on span "Shipment Manager" at bounding box center [0, 0] width 0 height 0
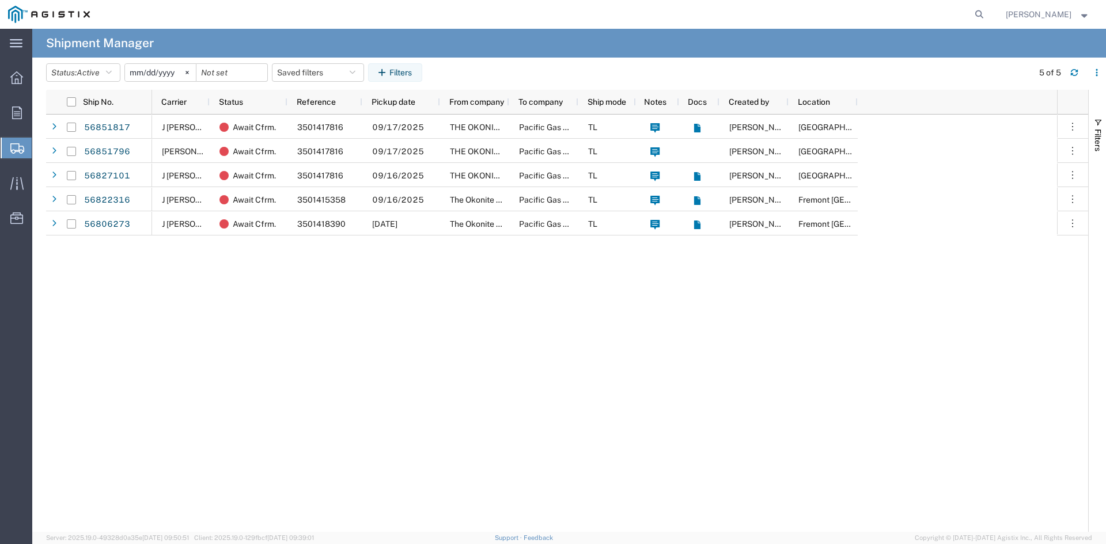
click at [0, 0] on span "Create from Template" at bounding box center [0, 0] width 0 height 0
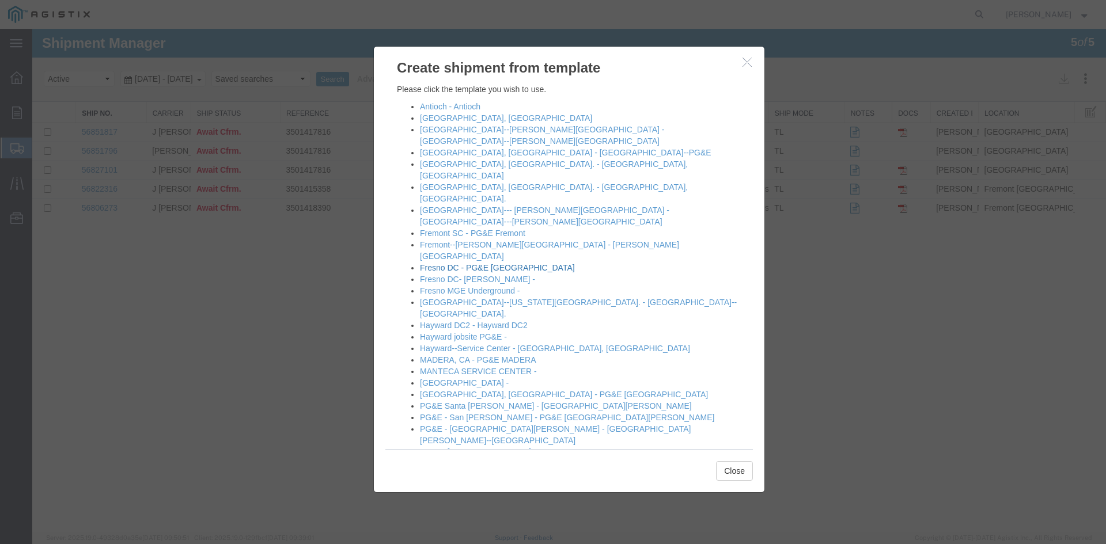
click at [445, 263] on link "Fresno DC - PG&E [GEOGRAPHIC_DATA]" at bounding box center [497, 267] width 155 height 9
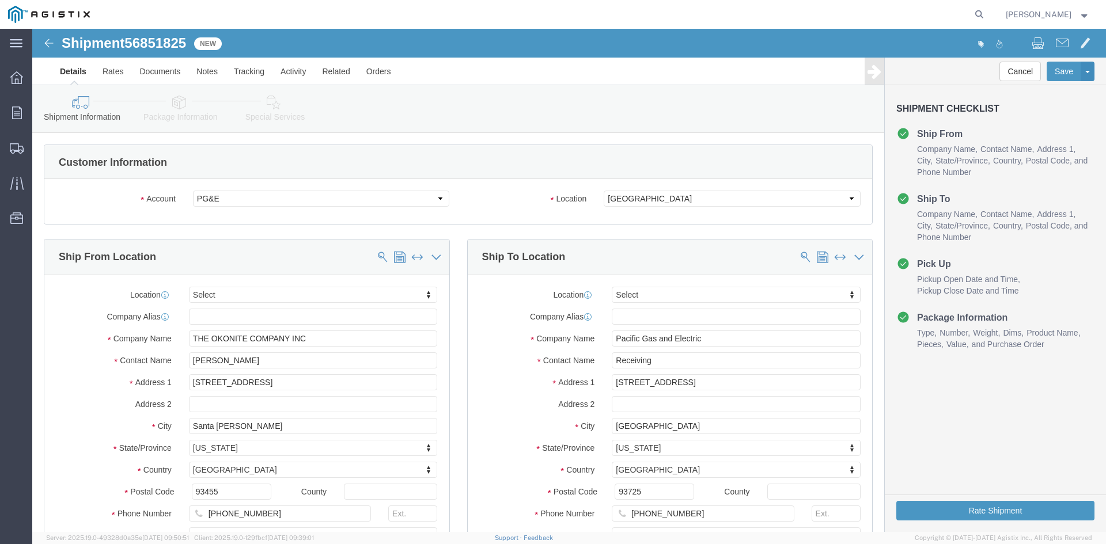
select select
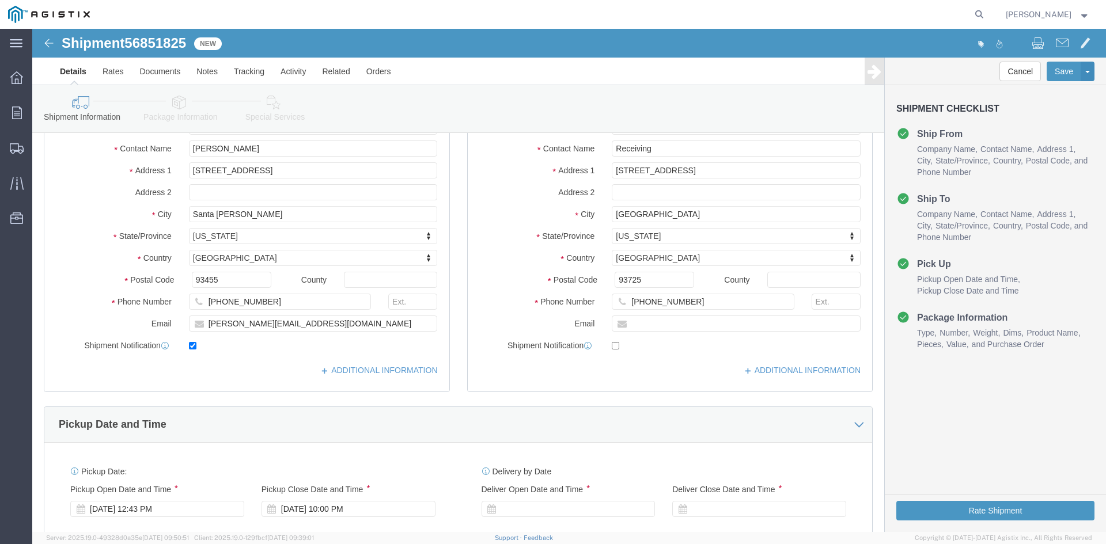
scroll to position [288, 0]
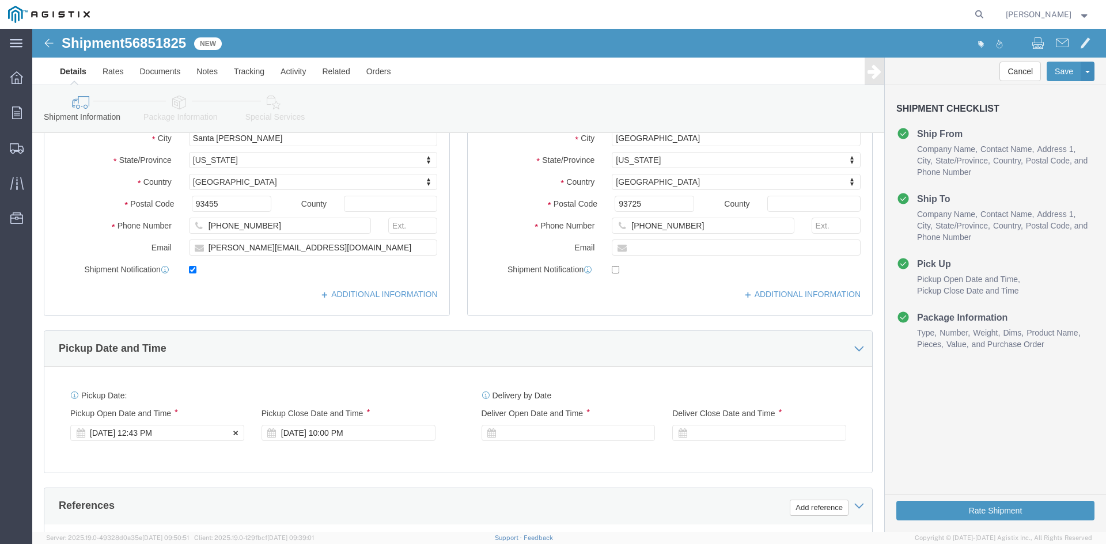
click div "[DATE] 12:43 PM"
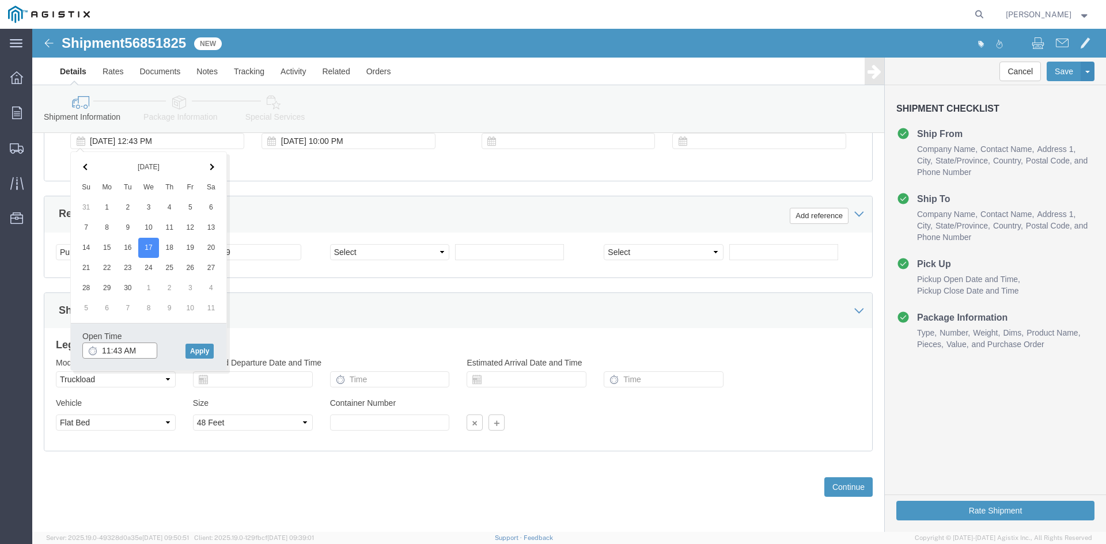
type input "12:00 PM"
click button "Apply"
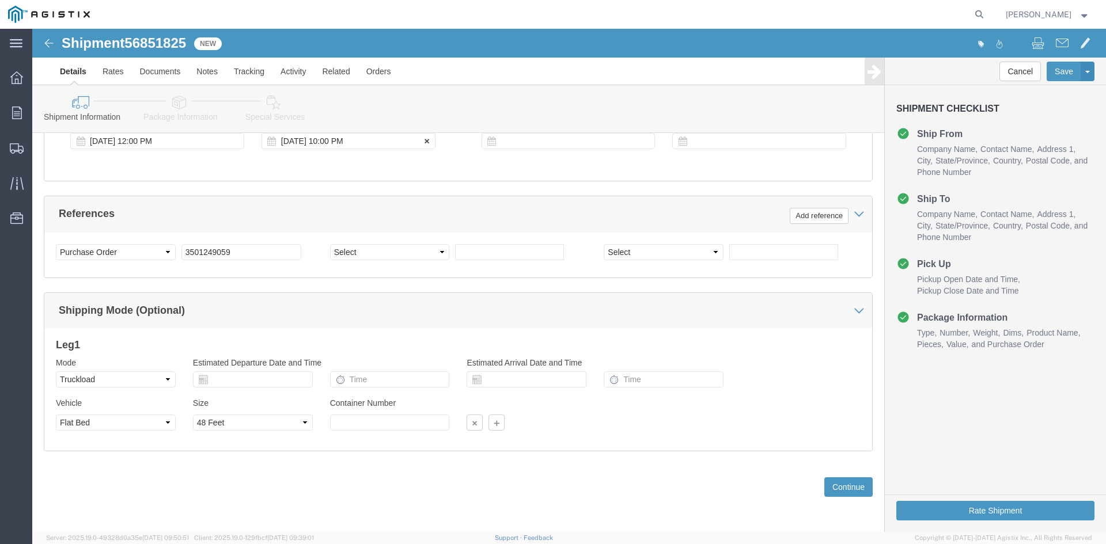
click div "[DATE] 10:00 PM"
type input "4:00 PM"
click button "Apply"
click div
click input "11:00 PM"
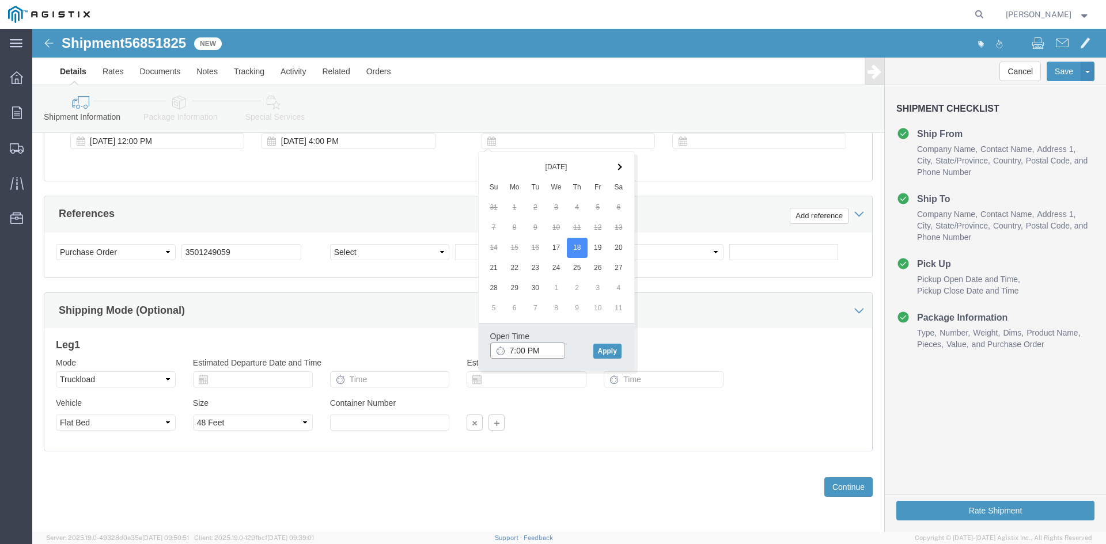
type input "7:00 AM"
click button "Apply"
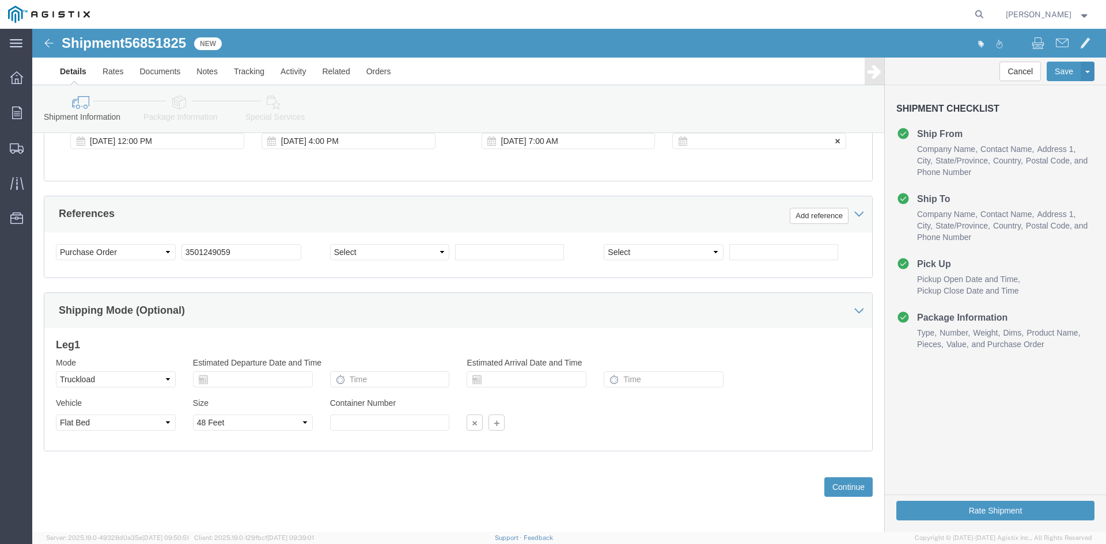
click div
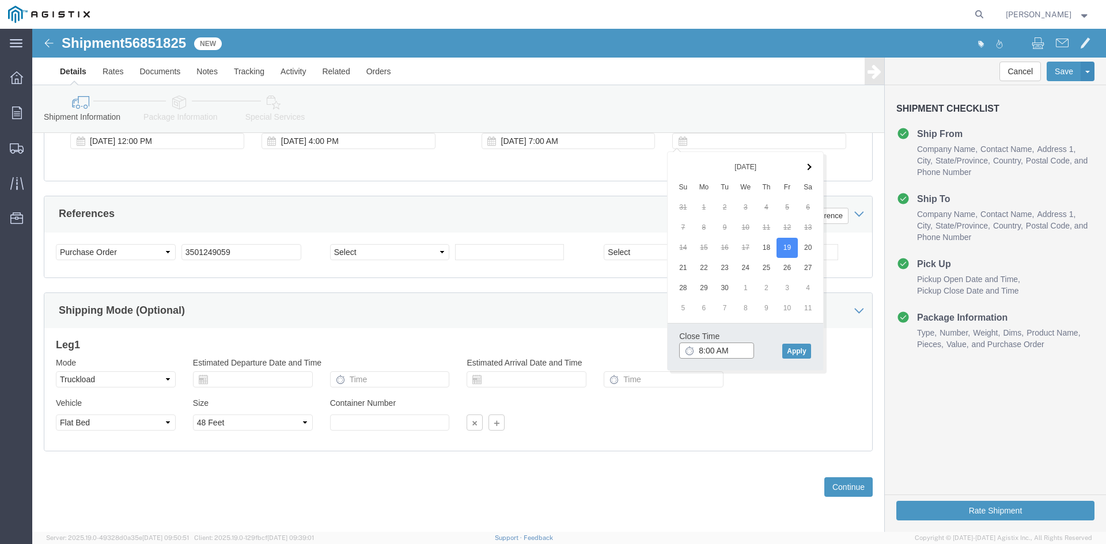
click input "8:00 AM"
type input "2:00 PM"
click button "Apply"
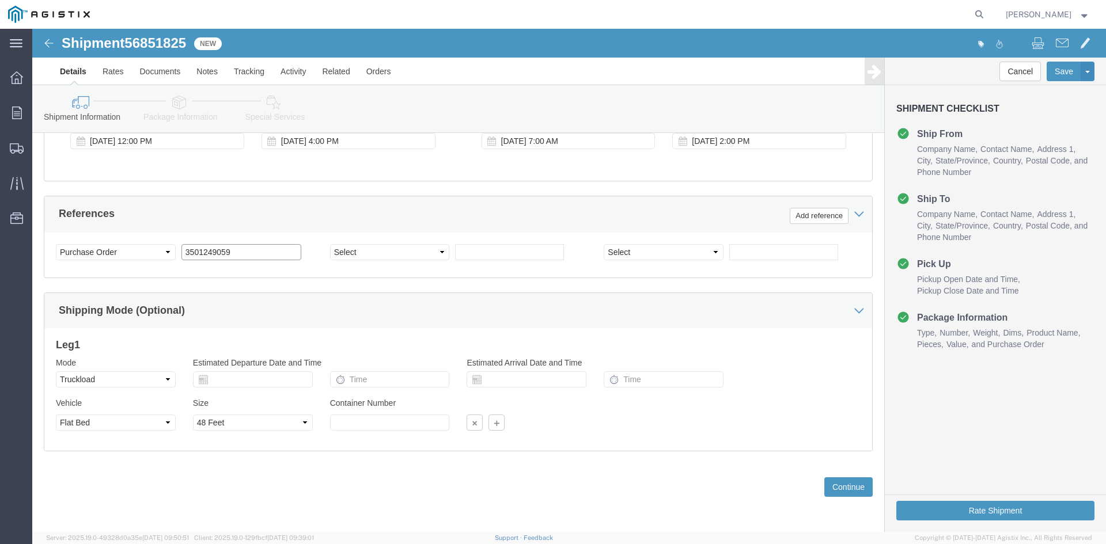
click input "3501249059"
type input "3501417816"
click div "Select Account Type Activity ID Airline Appointment Number ASN Batch Request # …"
click select "Select Account Type Activity ID Airline Appointment Number ASN Batch Request # …"
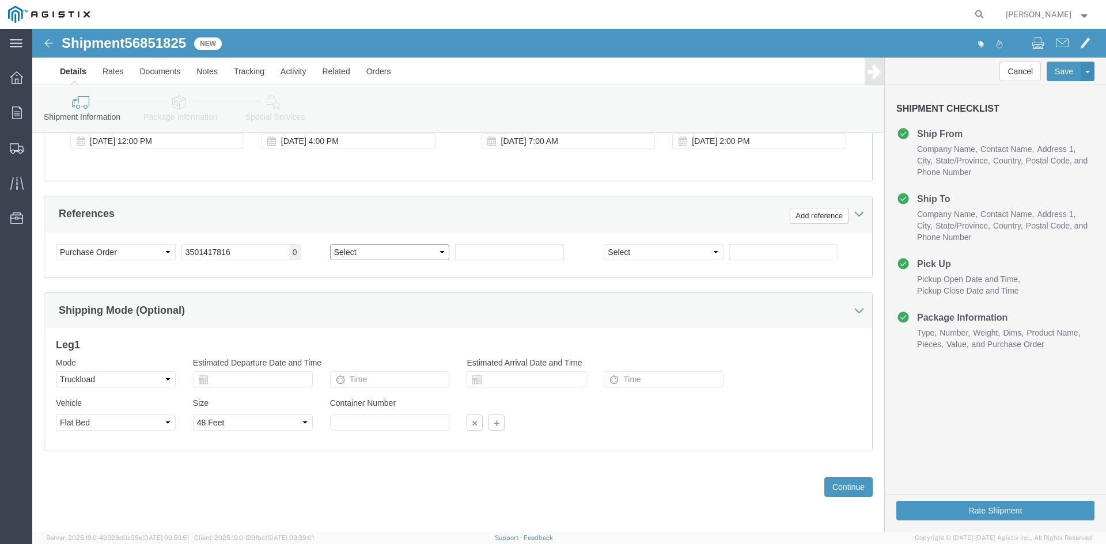
select select "PURCHORD"
click select "Select Account Type Activity ID Airline Appointment Number ASN Batch Request # …"
click input "text"
type input "3501420547"
click select "Select 1-Ton (PSS) 10 Wheel 10 Yard Dump Truck 20 Yard Dump Truck Bobtail Botto…"
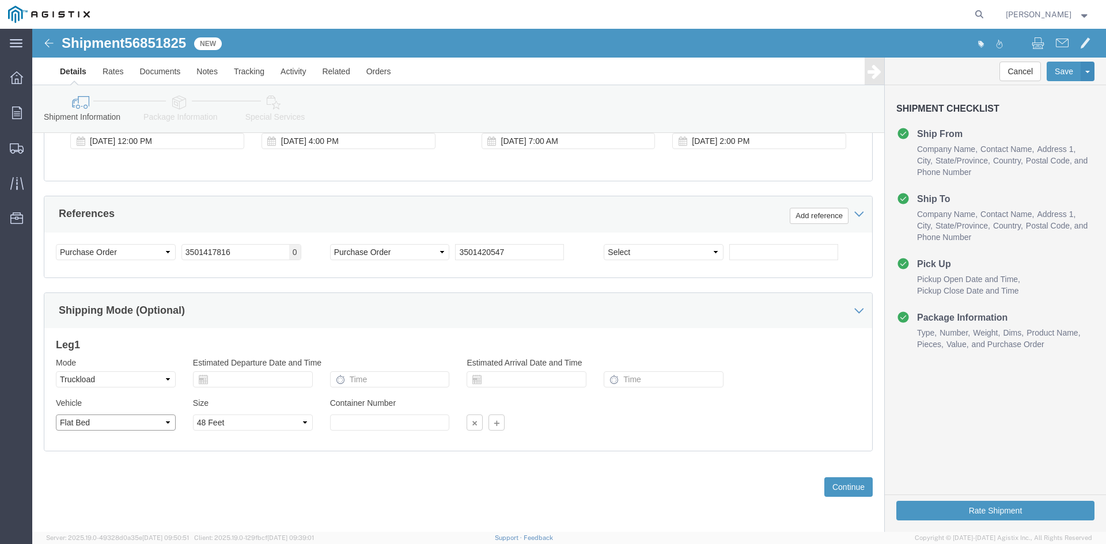
select select
click select "Select 1-Ton (PSS) 10 Wheel 10 Yard Dump Truck 20 Yard Dump Truck Bobtail Botto…"
click button "Continue"
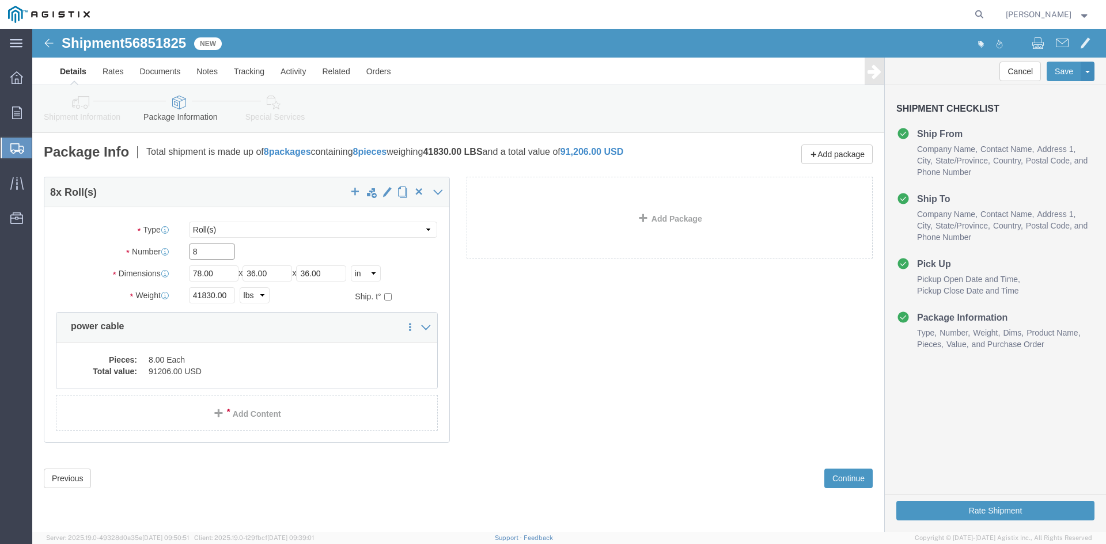
click input "8"
type input "4"
type input "3"
click input "41830.00"
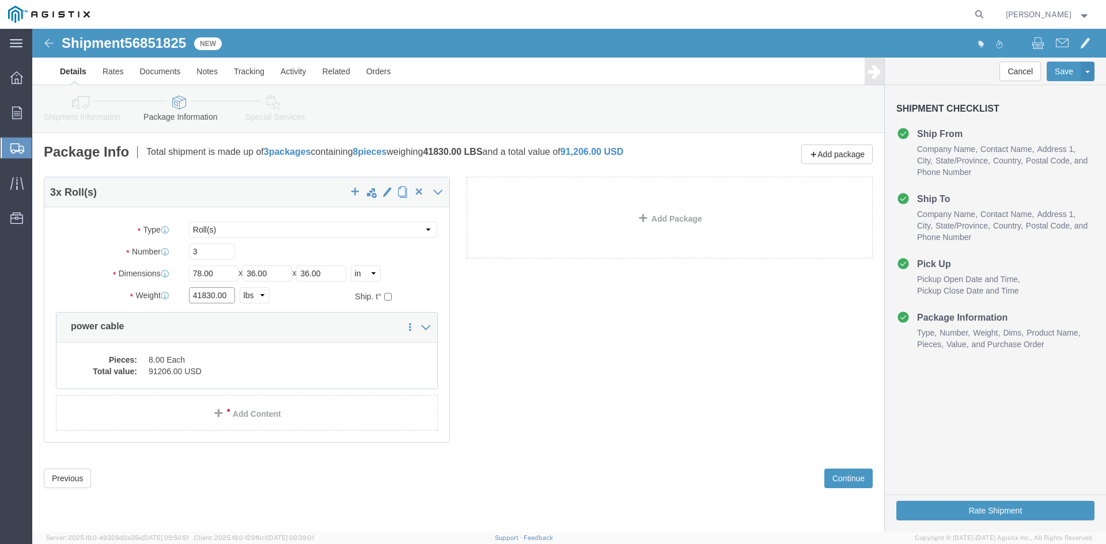
click input "41830.00"
type input "15580"
click dd "91206.00 USD"
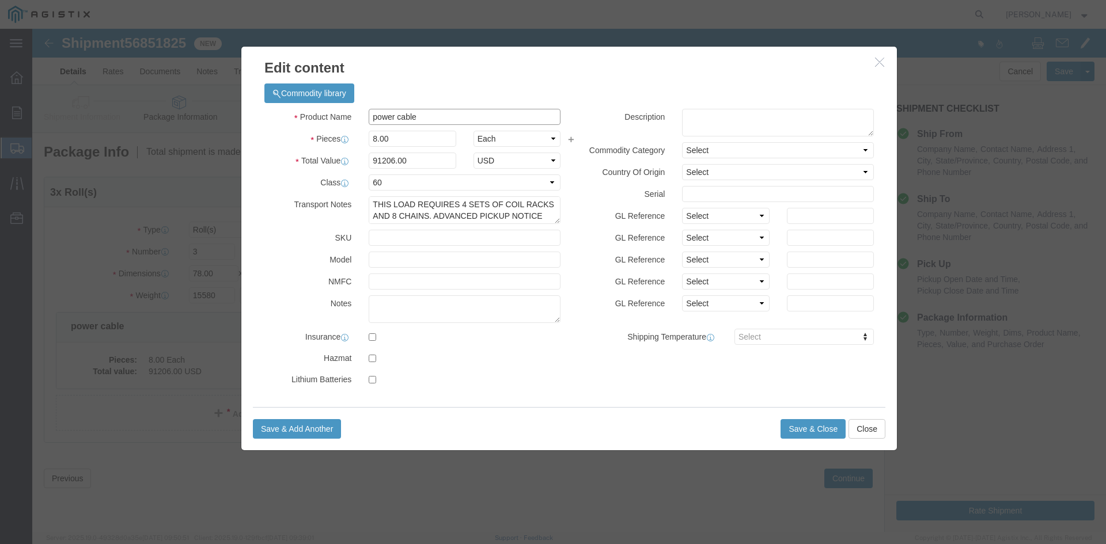
click input "power cable"
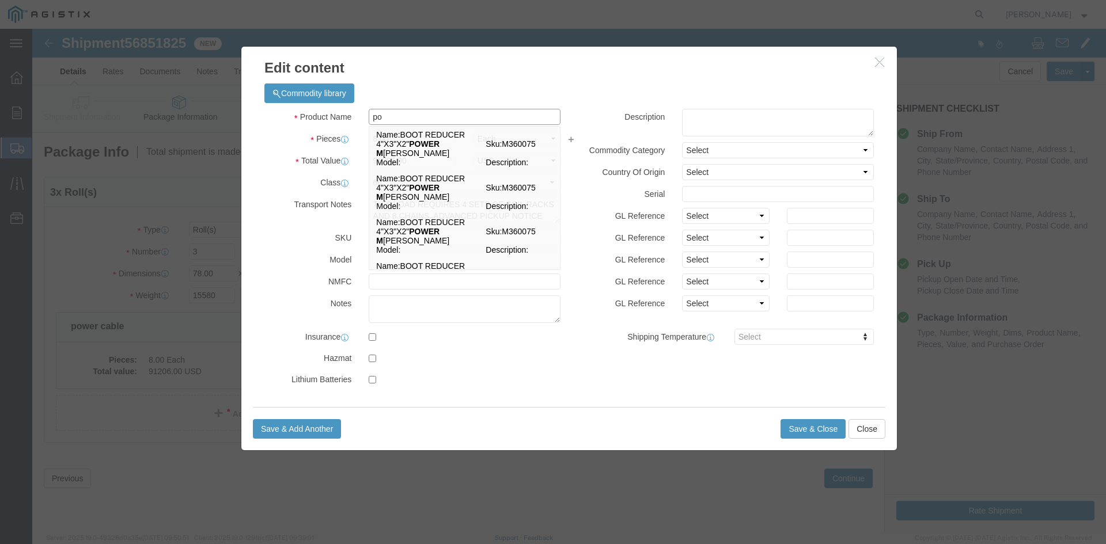
type input "p"
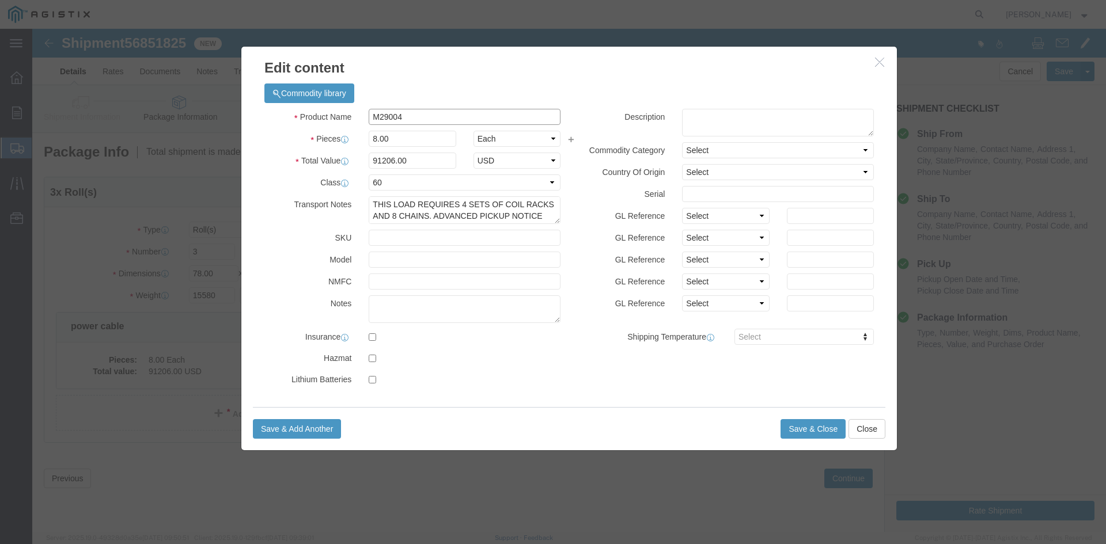
type input "M290044"
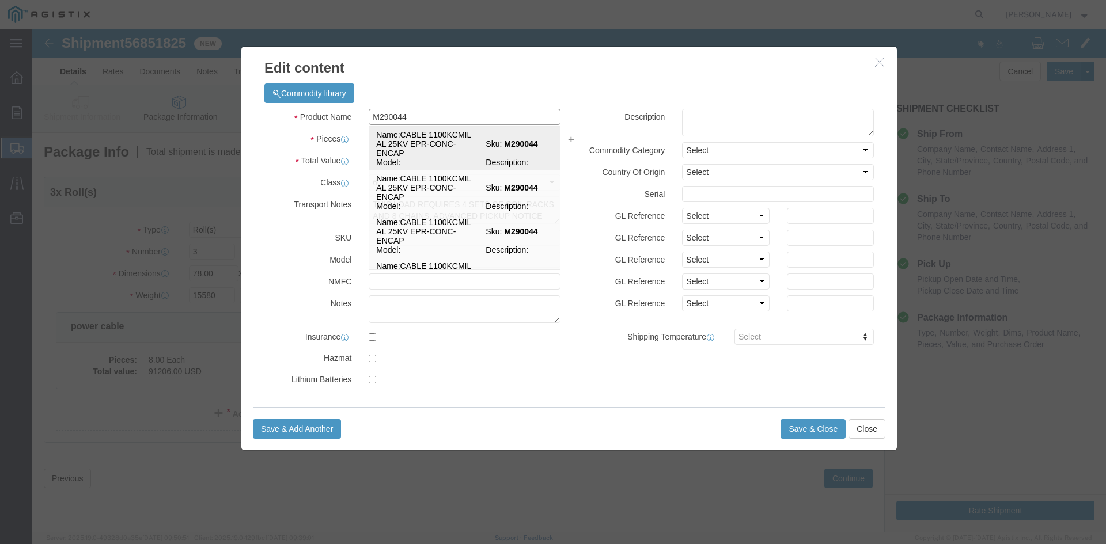
click td "Name: CABLE 1100KCMIL AL 25KV EPR-CONC-ENCAP"
select select
select select "USD"
select select
type input "CABLE 1100KCMIL AL 25KV EPR-CONC-ENCAP"
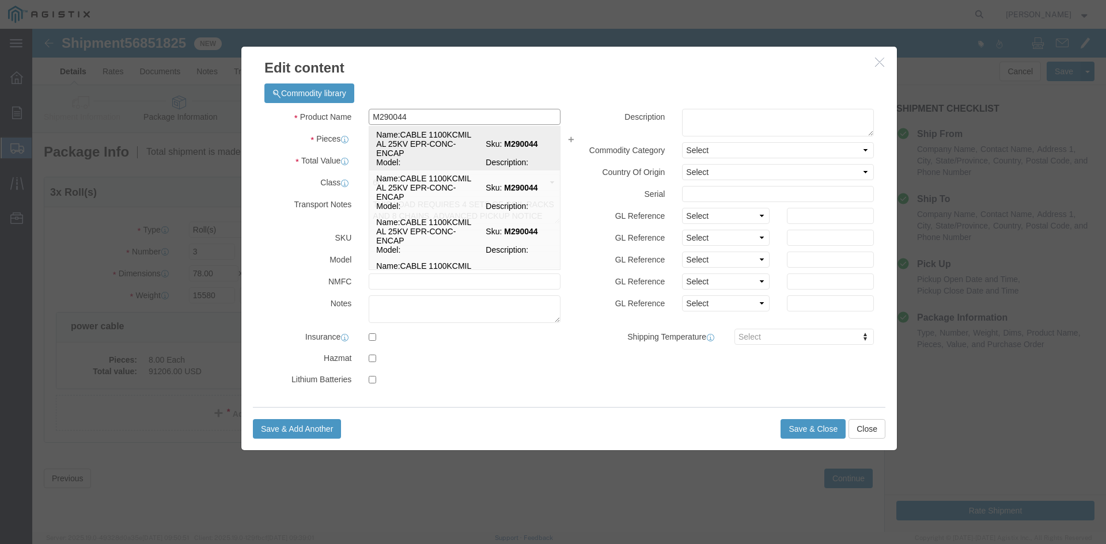
type input "M290044"
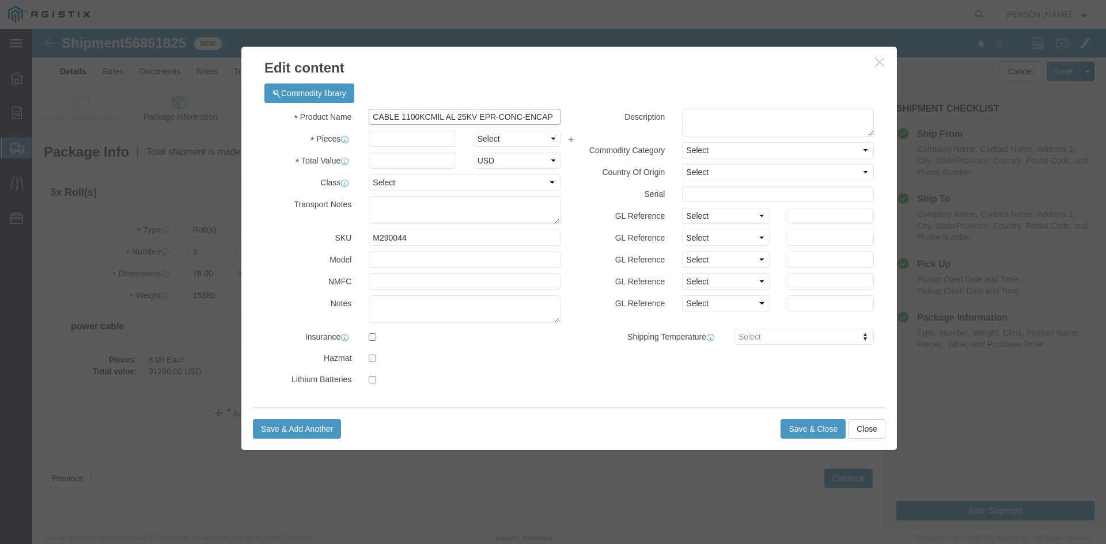
type input "CABLE 1100KCMIL AL 25KV EPR-CONC-ENCAP"
click input "text"
type input "3"
select select "EA"
click input "text"
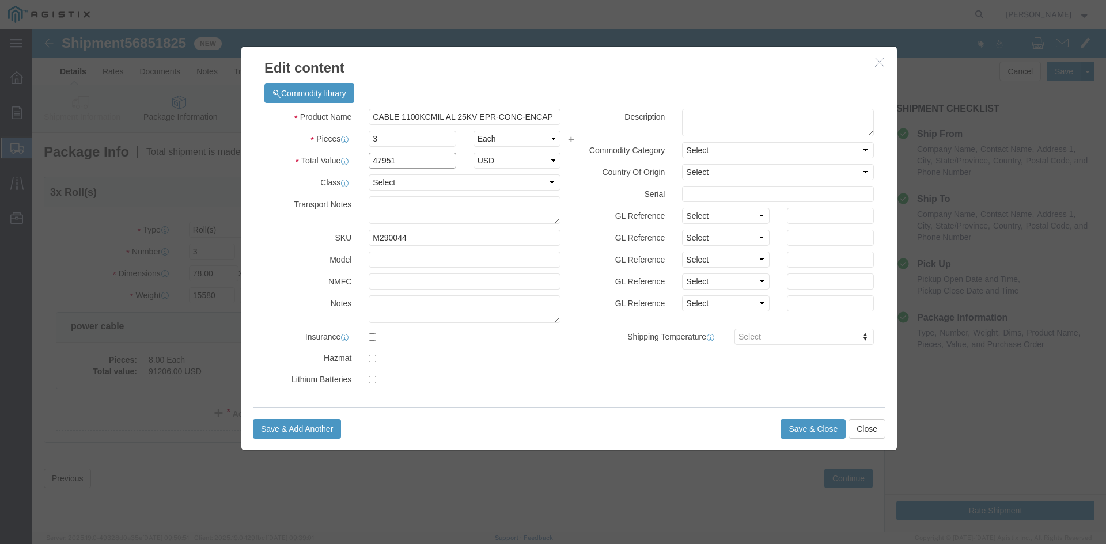
type input "47951"
click select "Select 50 55 60 65 70 85 92.5 100 125 175 250 300 400"
select select "60"
click select "Select 50 55 60 65 70 85 92.5 100 125 175 250 300 400"
click textarea "THIS LOAD REQUIRES 4 SETS OF COIL RACKS AND 8 CHAINS. ADVANCED PICKUP NOTICE RE…"
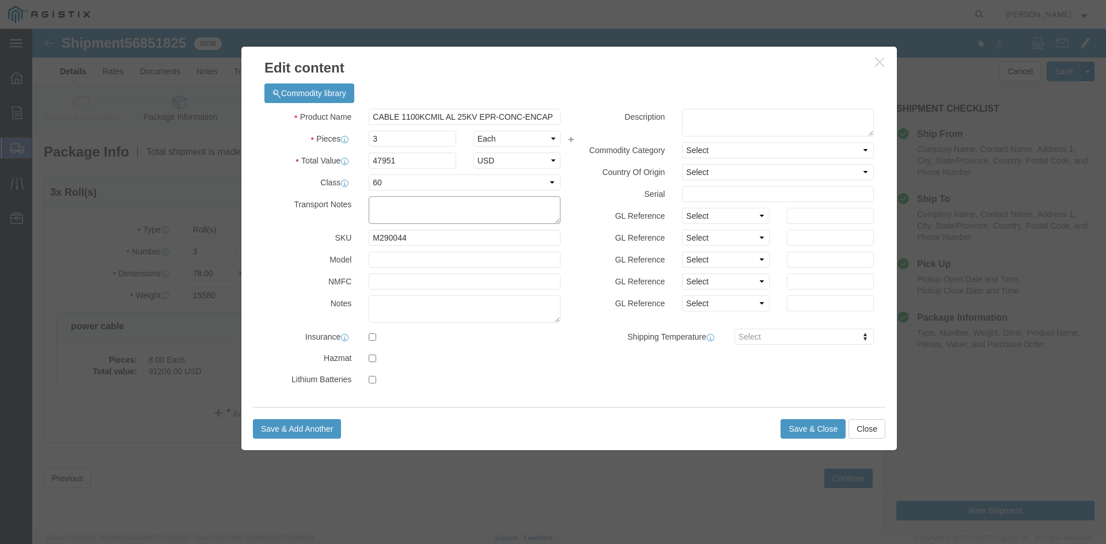
paste textarea "THIS LOAD REQUIRES 4 SETS OF COIL RACKS AND 8 CHAINS. ADVANED PICK UP NOTICE RE…"
type textarea "THIS LOAD REQUIRES 4 SETS OF COIL RACKS AND 8 CHAINS. ADVANED PICK UP NOTICE RE…"
click button "Save & Close"
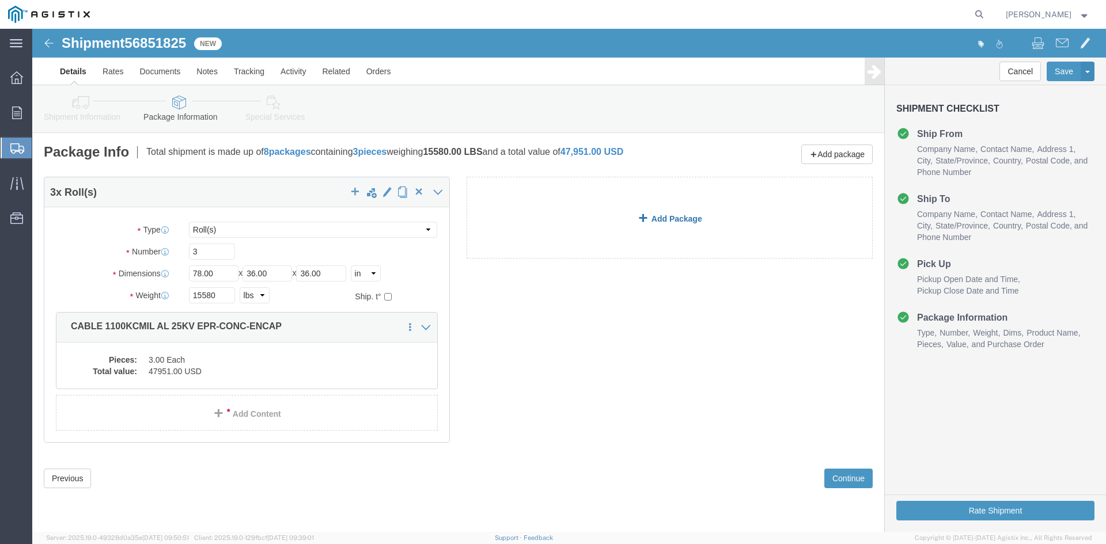
click span
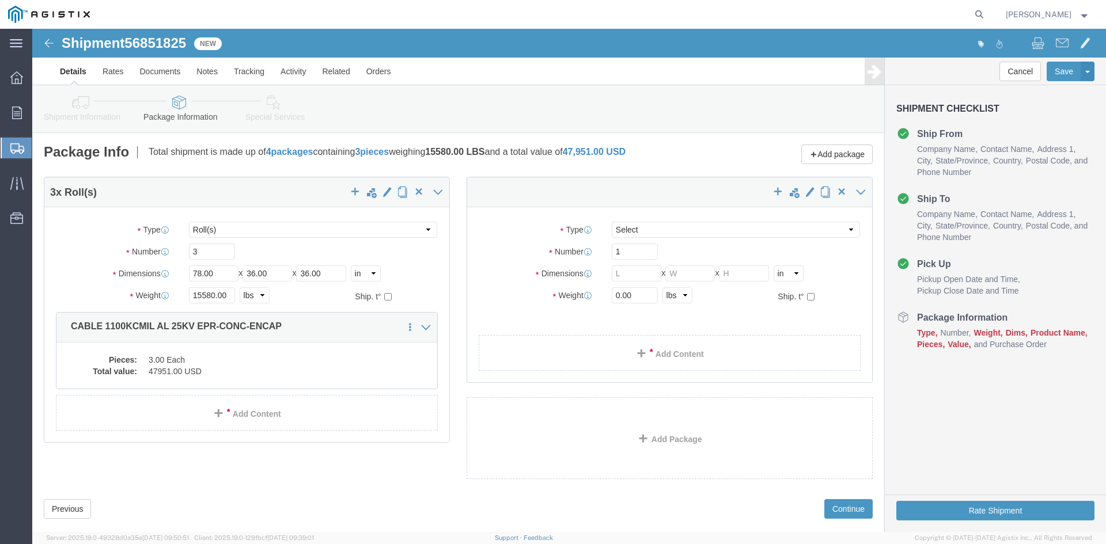
select select "ROLL"
click select "Select Bulk Bundle(s) Cardboard Box(es) Carton(s) Crate(s) Drum(s) (Fiberboard)…"
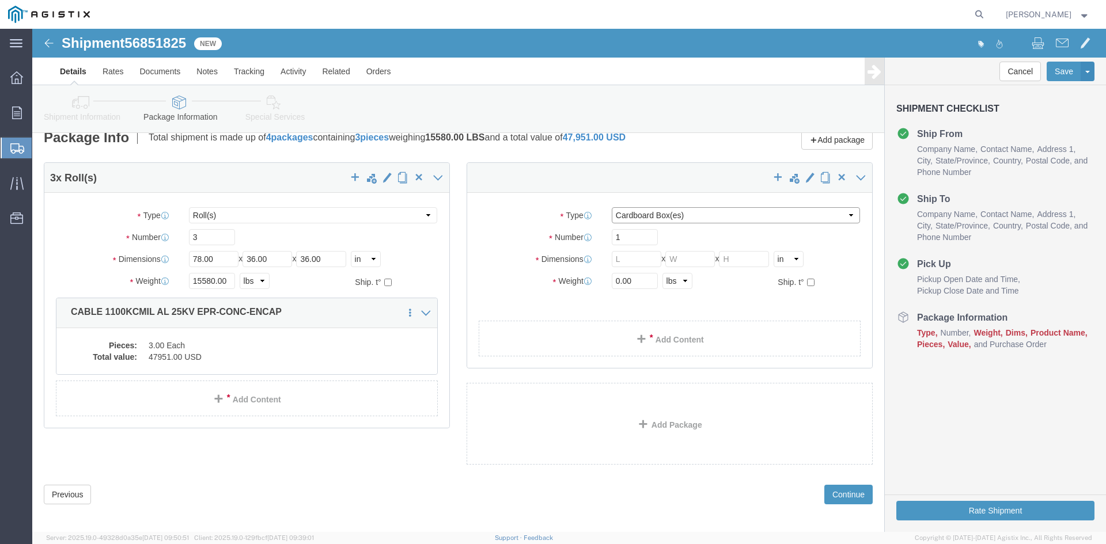
scroll to position [22, 0]
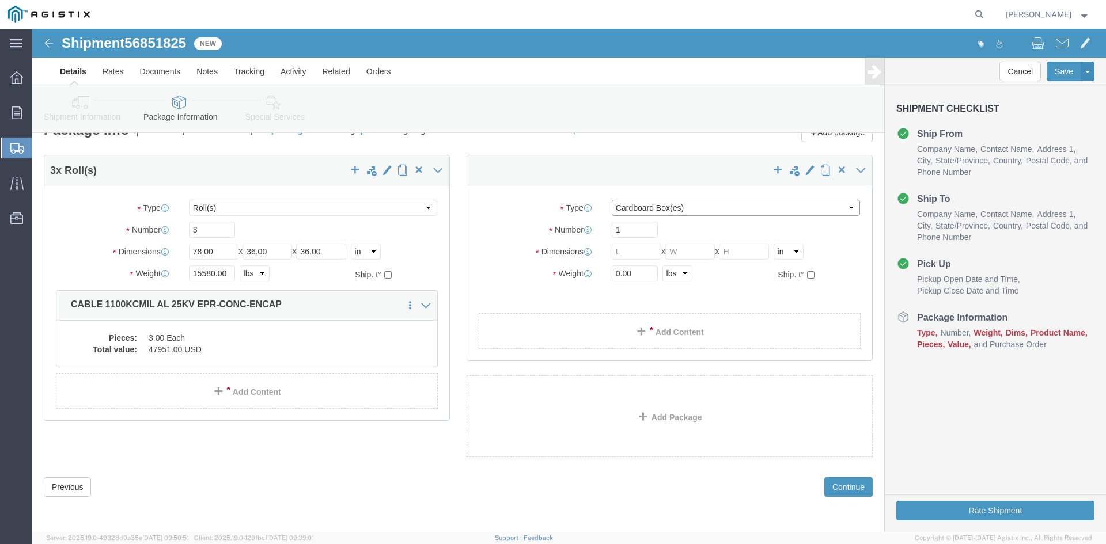
click select "Select Bulk Bundle(s) Cardboard Box(es) Carton(s) Crate(s) Drum(s) (Fiberboard)…"
select select "ROLL"
click select "Select Bulk Bundle(s) Cardboard Box(es) Carton(s) Crate(s) Drum(s) (Fiberboard)…"
click input "1"
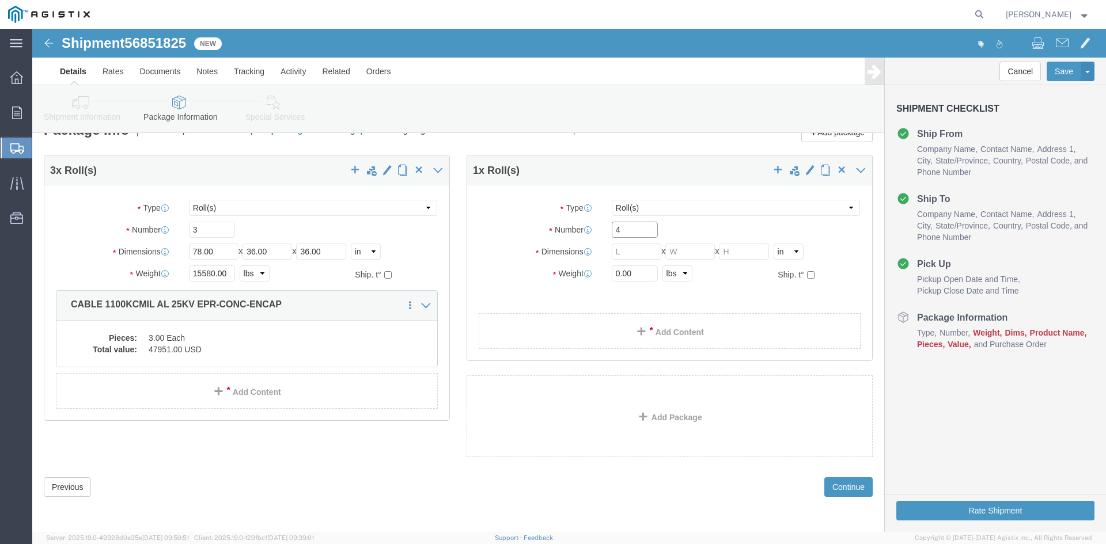
type input "4"
click input "text"
type input "78"
type input "36"
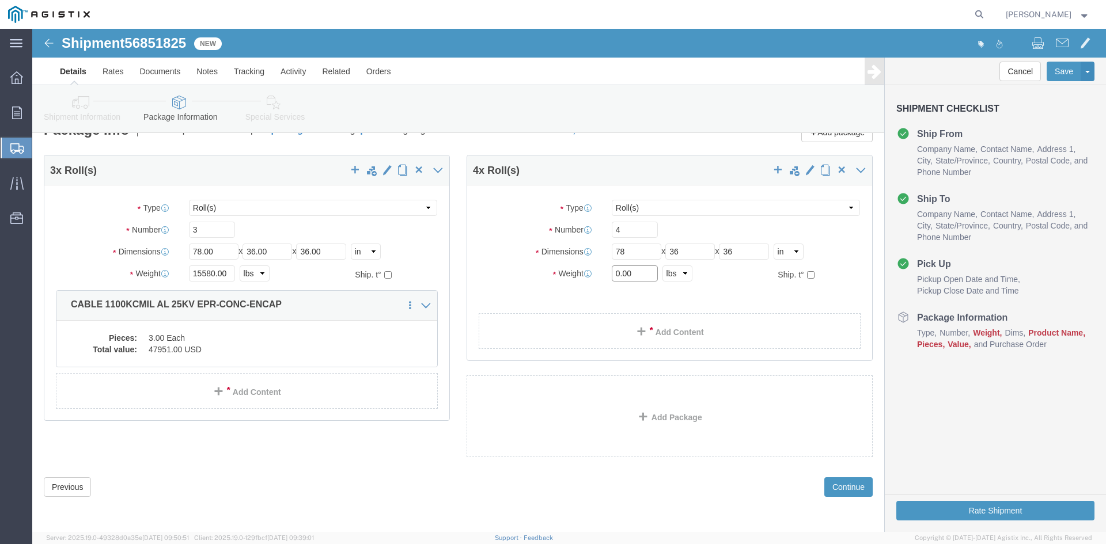
click input "0.00"
type input "19830"
click span
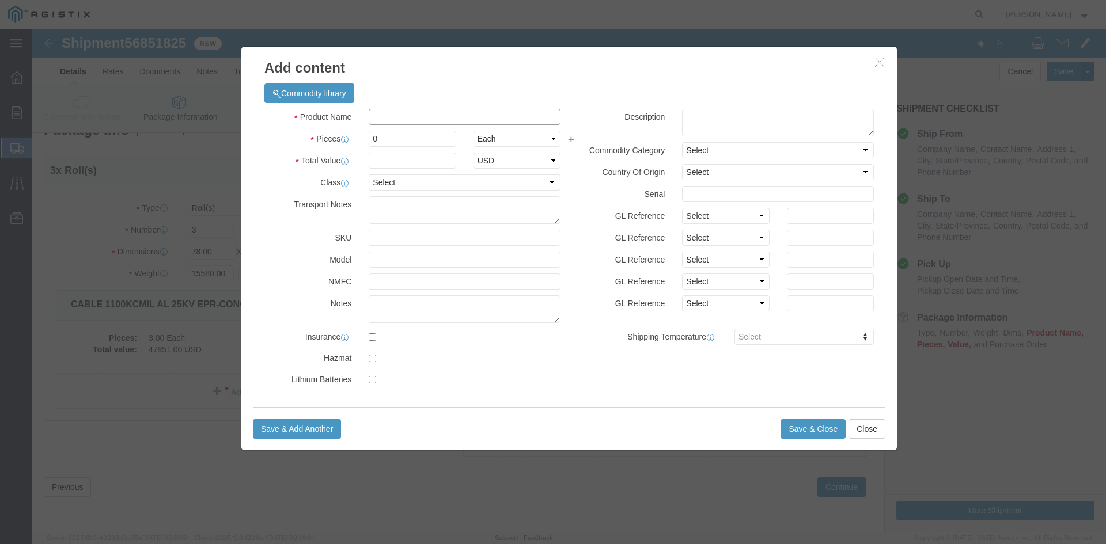
click input "text"
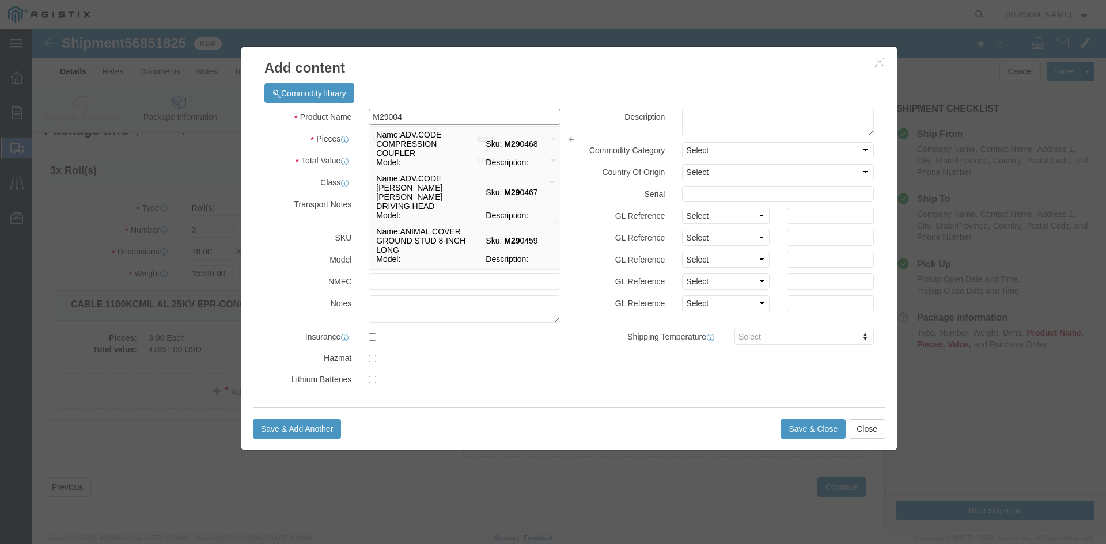
type input "M290045"
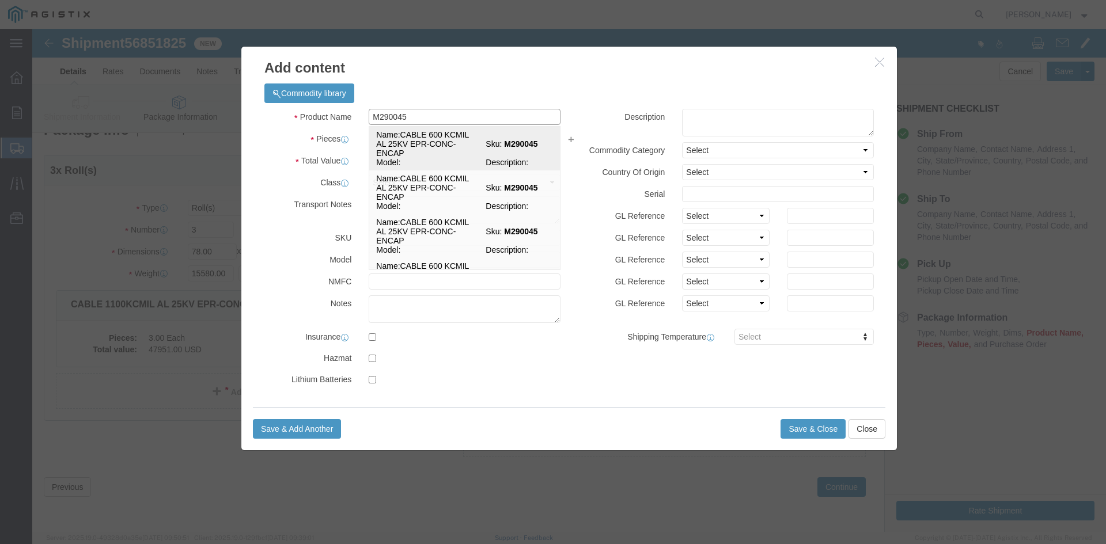
click td "Name: CABLE 600 KCMIL AL 25KV EPR-CONC-ENCAP"
select select
select select "USD"
type input "CABLE 600 KCMIL AL 25KV EPR-CONC-ENCAP"
type input "M290045"
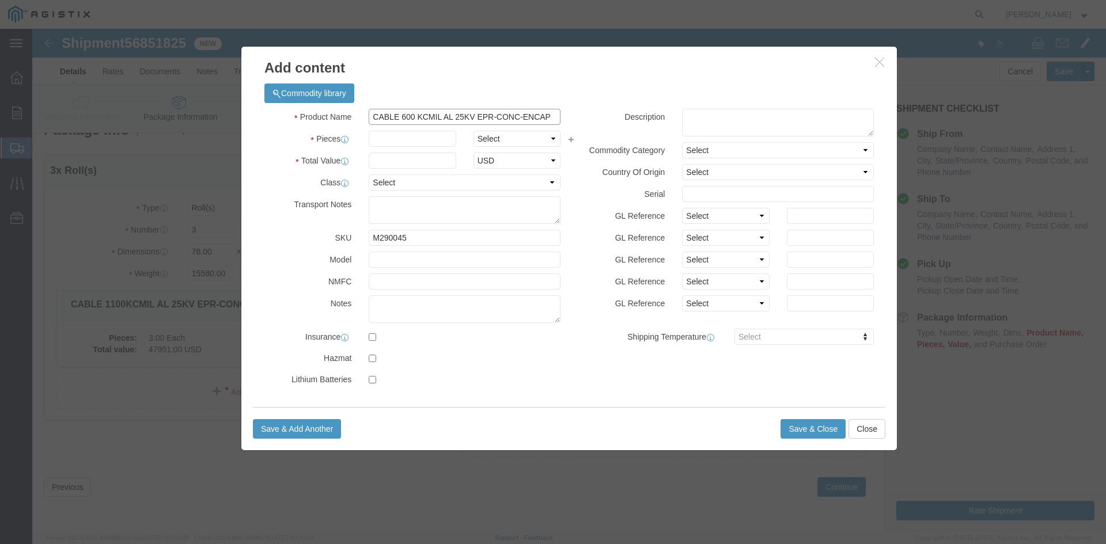
type input "CABLE 600 KCMIL AL 25KV EPR-CONC-ENCAP"
click input "text"
type input "4"
select select "EA"
type input "62975"
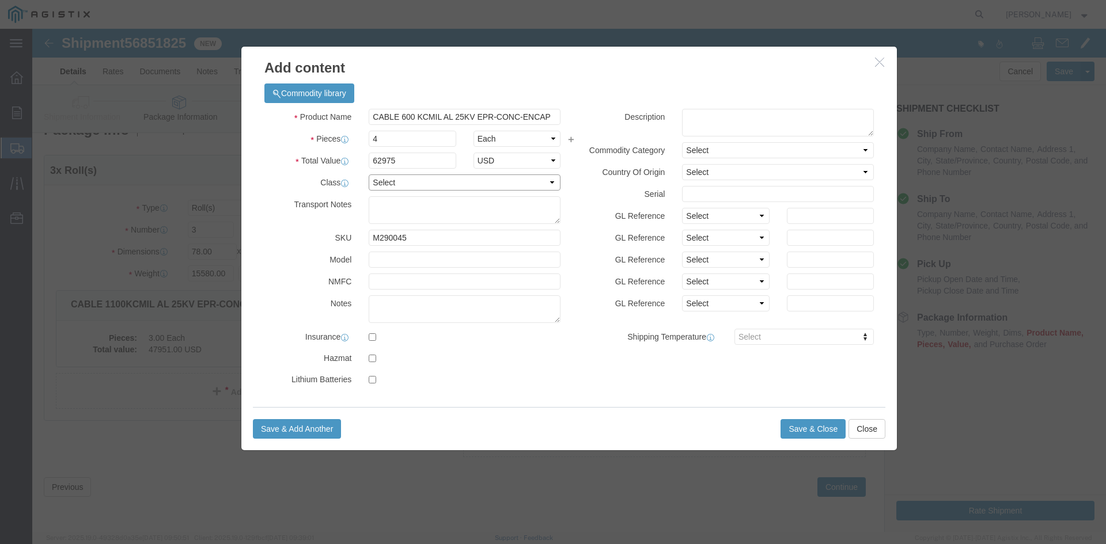
select select "60"
paste textarea "THIS LOAD REQUIRES 4 SETS OF COIL RACKS AND 8 CHAINS. ADVANED PICK UP NOTICE RE…"
type textarea "THIS LOAD REQUIRES 4 SETS OF COIL RACKS AND 8 CHAINS. ADVANED PICK UP NOTICE RE…"
click button "Save & Close"
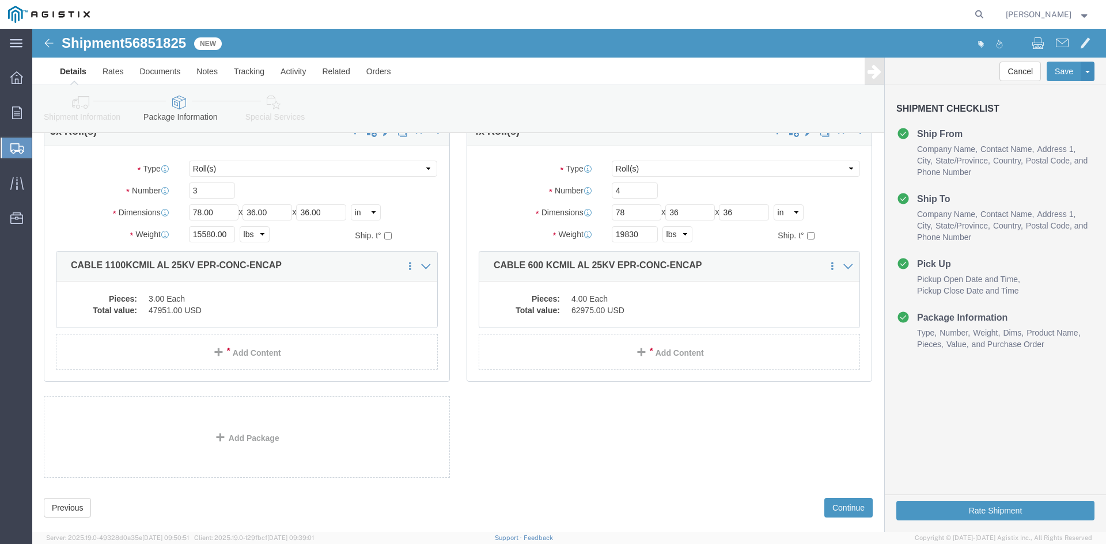
scroll to position [82, 0]
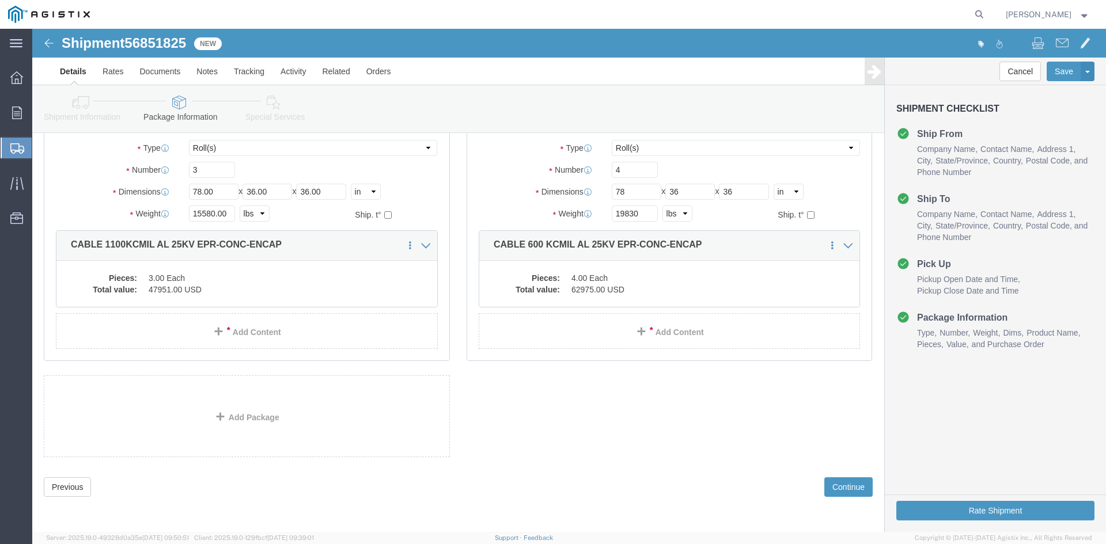
click div "Previous Continue"
click button "Continue"
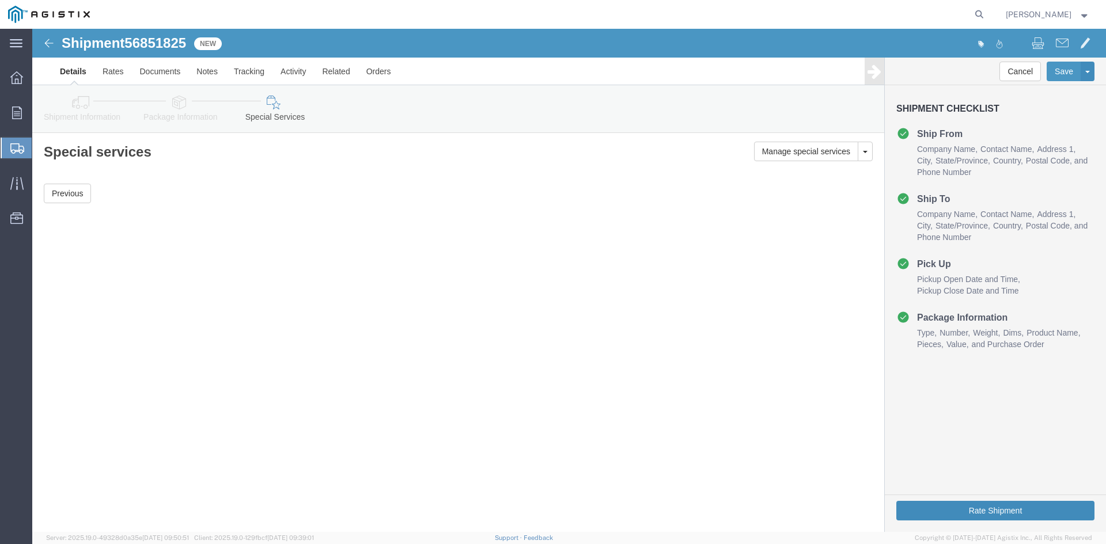
click button "Rate Shipment"
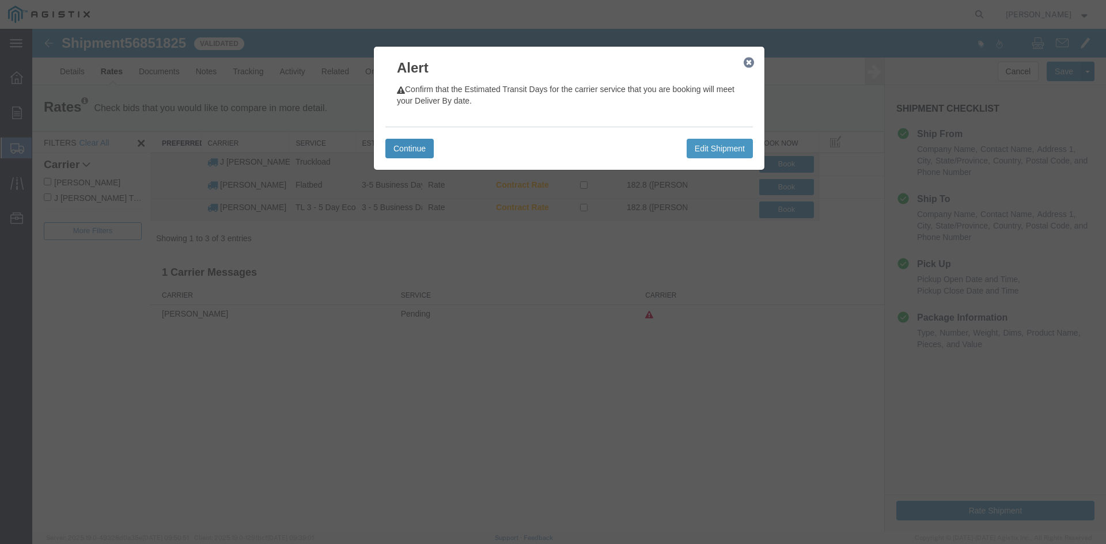
click at [408, 147] on button "Continue" at bounding box center [409, 149] width 48 height 20
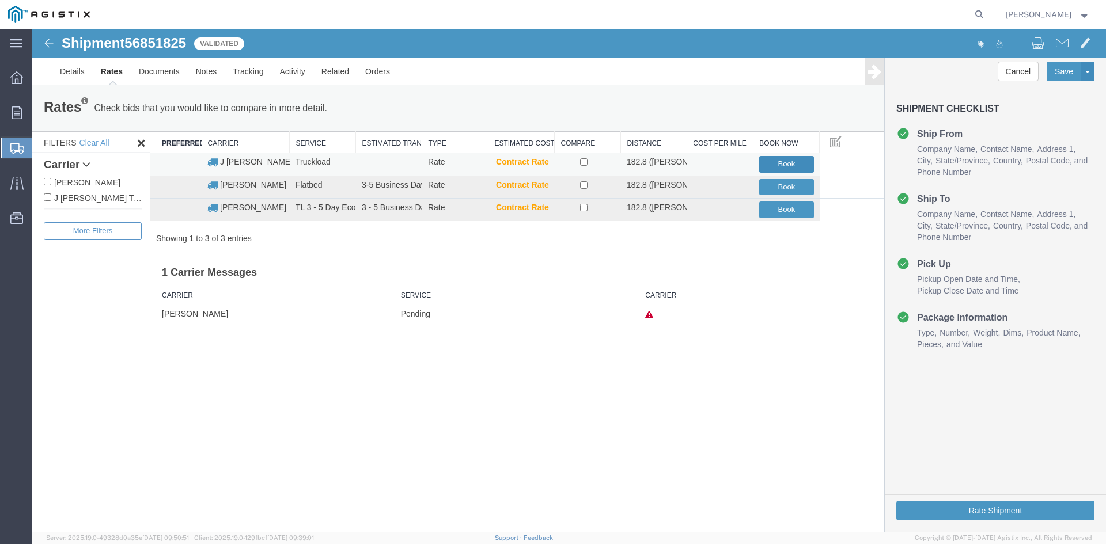
click at [786, 161] on button "Book" at bounding box center [786, 164] width 55 height 17
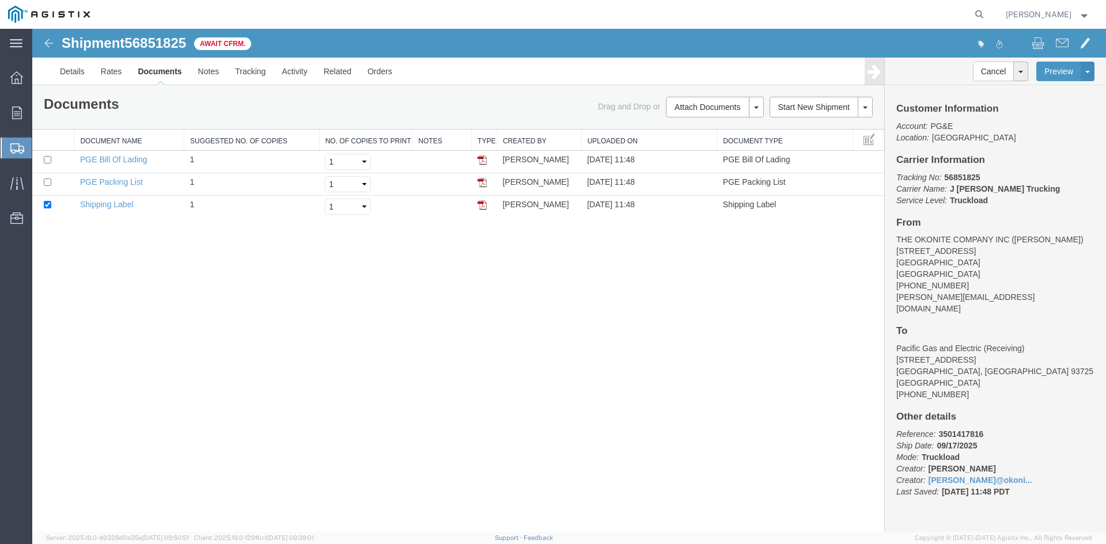
click at [0, 0] on span "Shipment Manager" at bounding box center [0, 0] width 0 height 0
